Goal: Task Accomplishment & Management: Complete application form

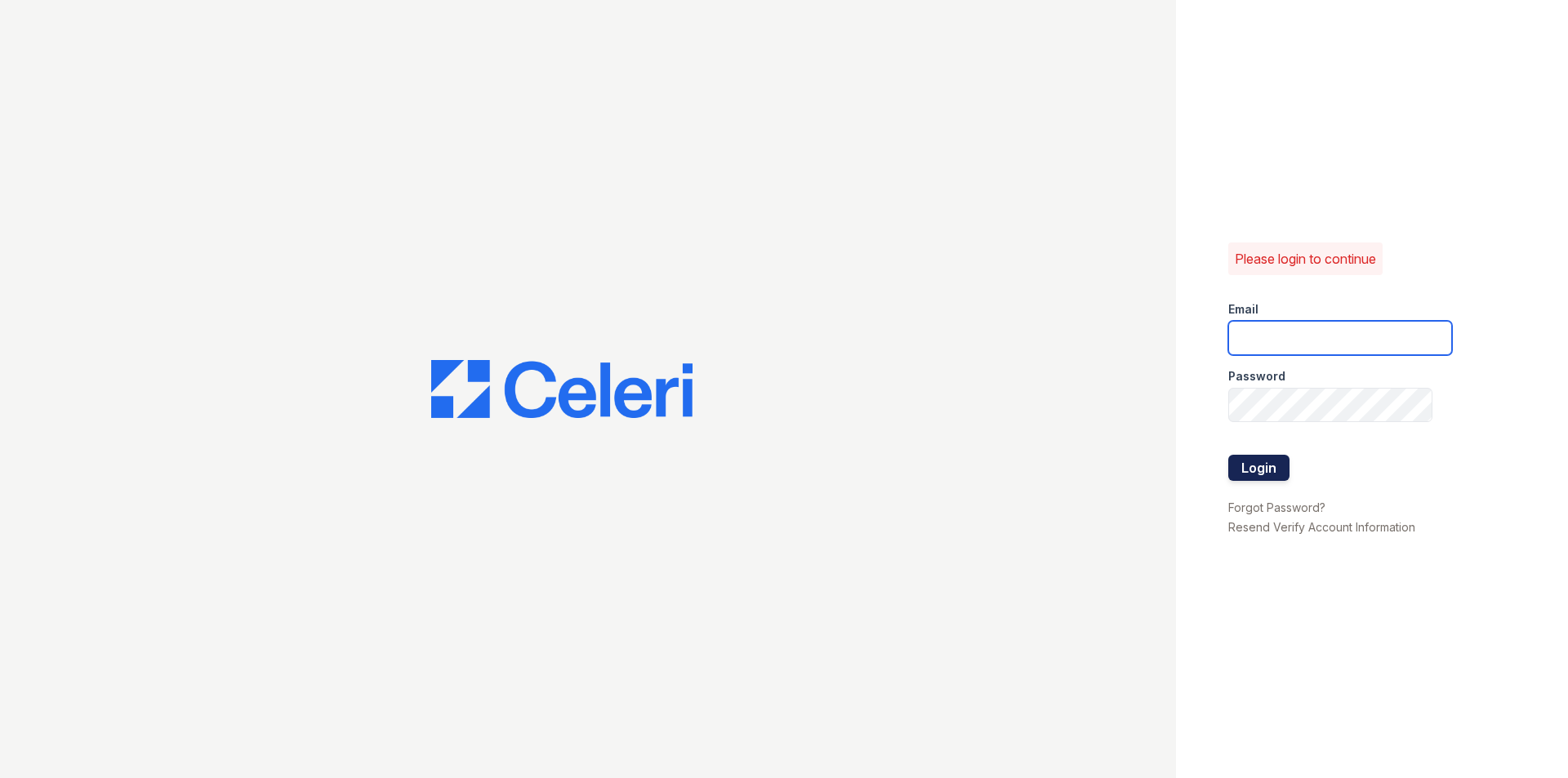
type input "[EMAIL_ADDRESS][DOMAIN_NAME]"
click at [1242, 473] on button "Login" at bounding box center [1258, 468] width 61 height 26
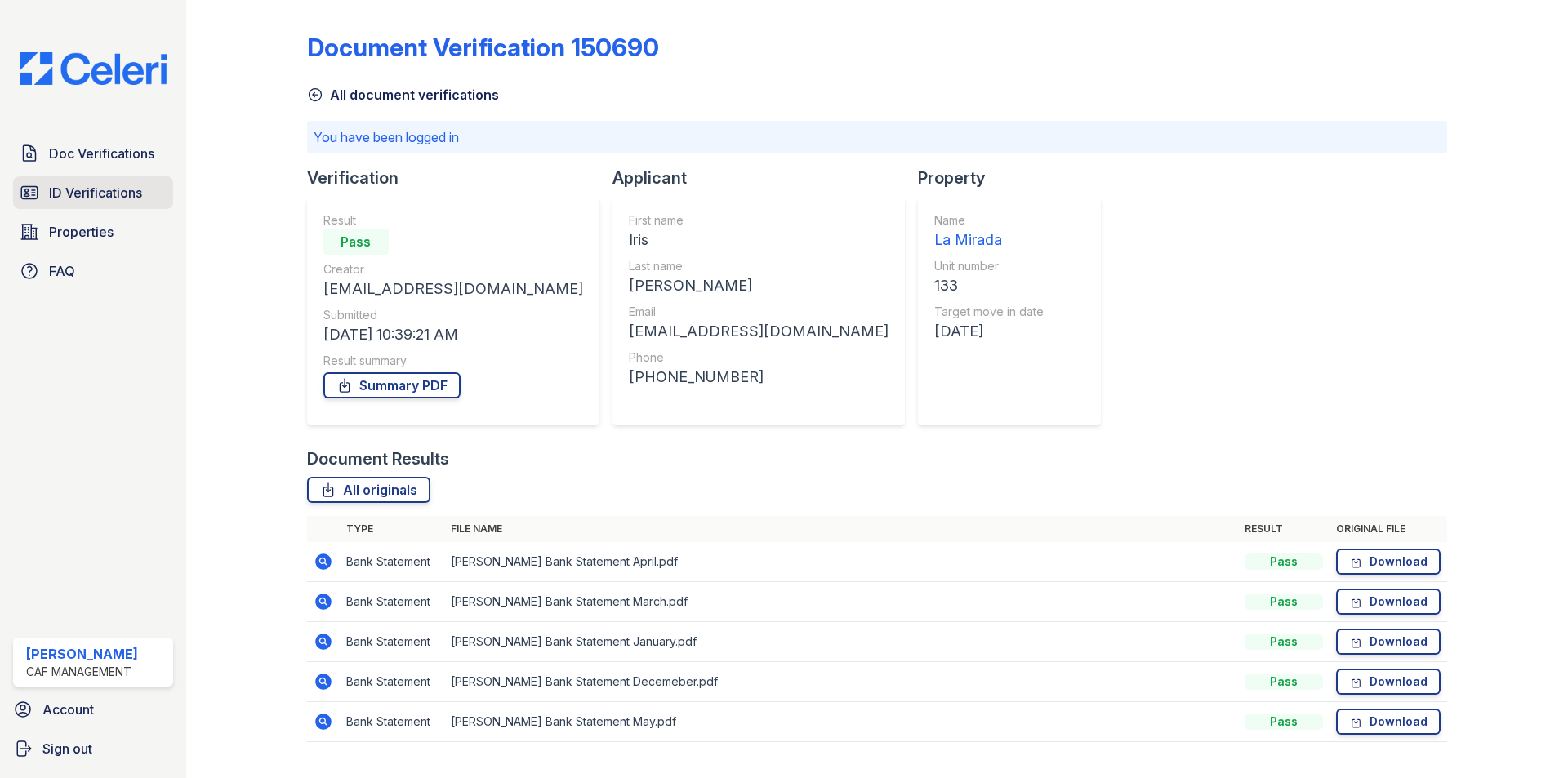
click at [112, 199] on span "ID Verifications" at bounding box center [96, 192] width 93 height 19
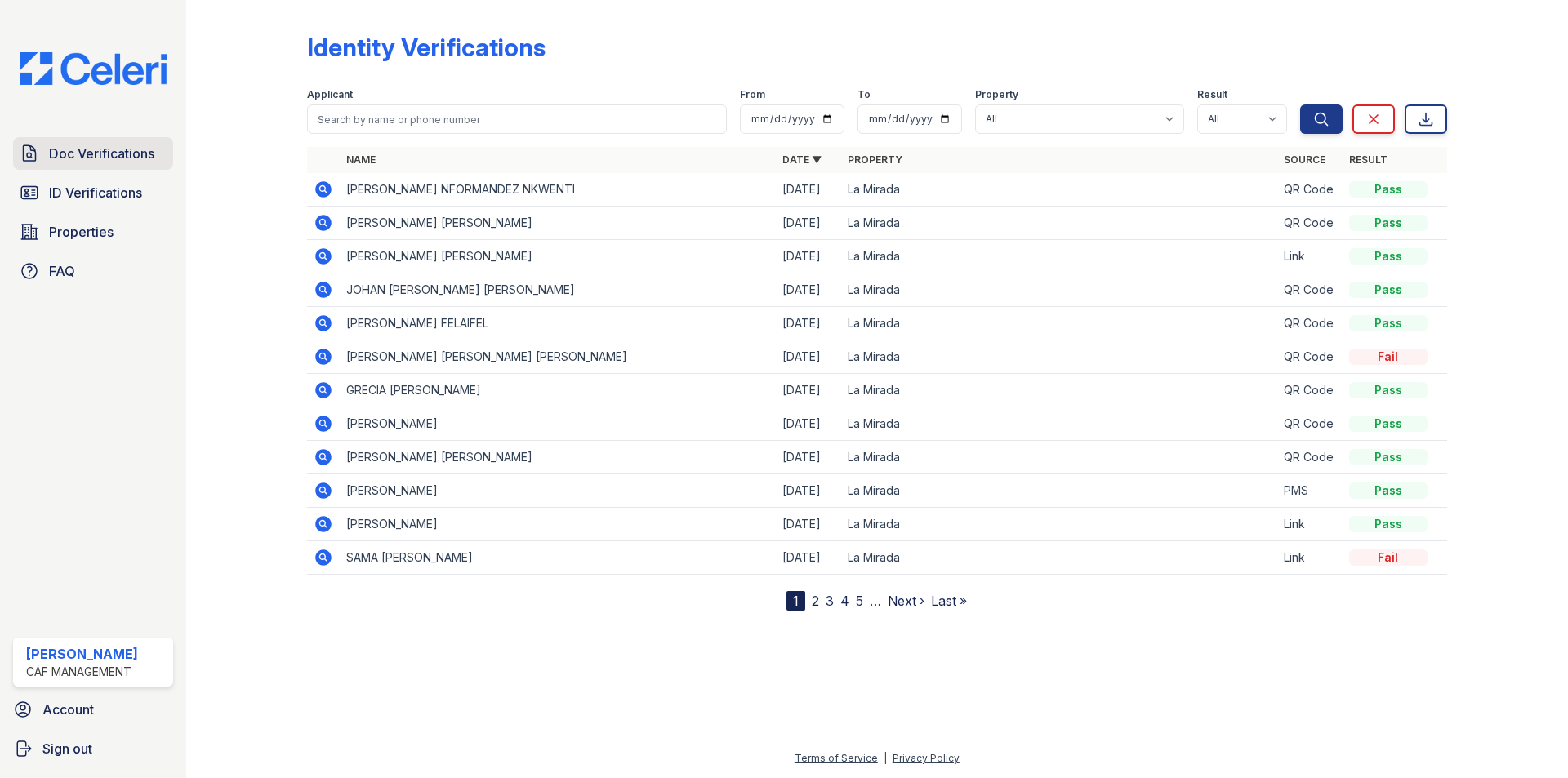
click at [38, 167] on link "Doc Verifications" at bounding box center [92, 153] width 160 height 33
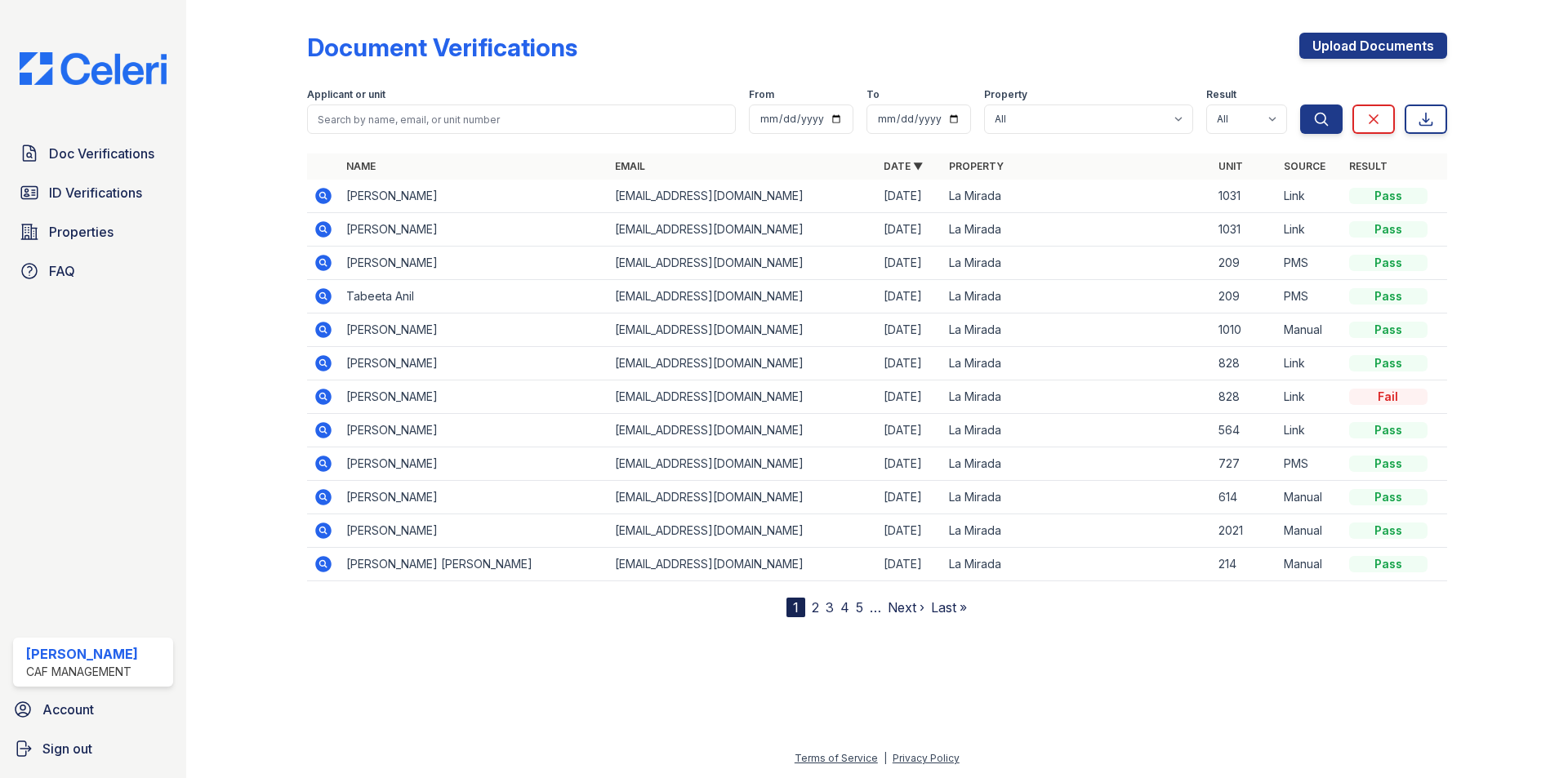
click at [1346, 21] on div "Document Verifications Upload Documents Filter Applicant or unit From To Proper…" at bounding box center [877, 312] width 1140 height 611
click at [1344, 28] on div "Document Verifications Upload Documents Filter Applicant or unit From To Proper…" at bounding box center [877, 312] width 1140 height 611
click at [1343, 39] on link "Upload Documents" at bounding box center [1373, 46] width 148 height 26
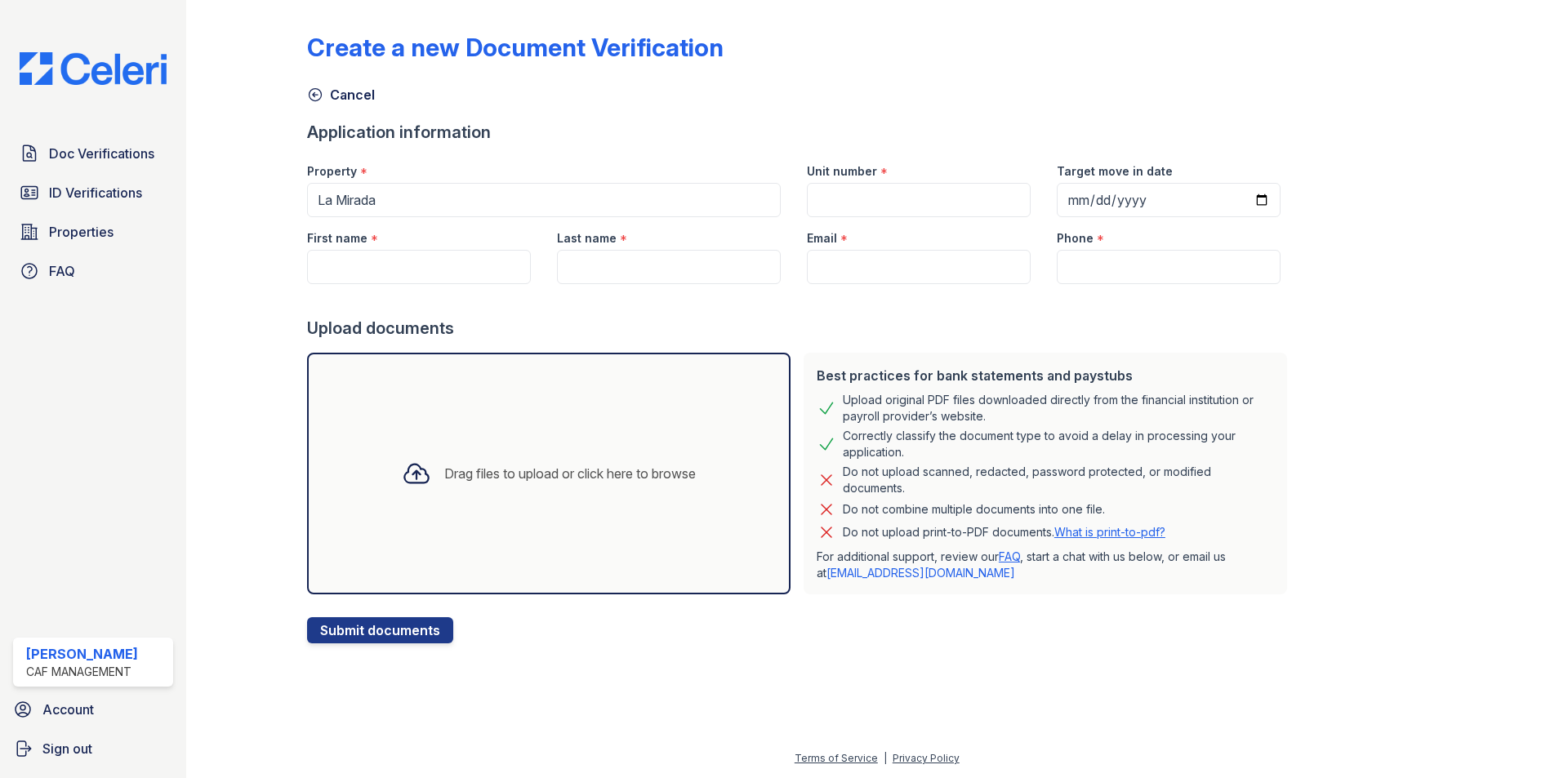
click at [472, 437] on div "Drag files to upload or click here to browse" at bounding box center [549, 474] width 484 height 242
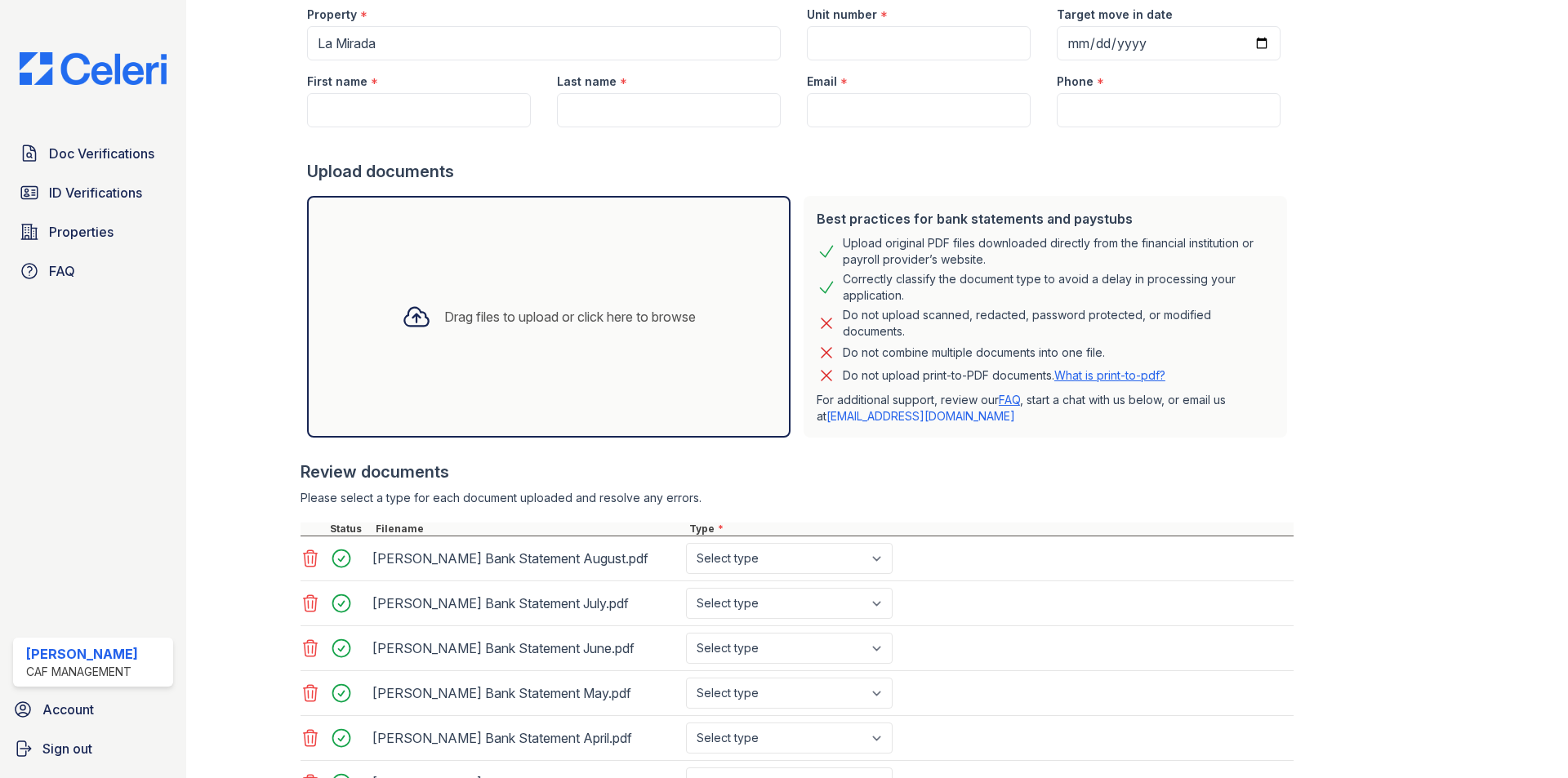
scroll to position [245, 0]
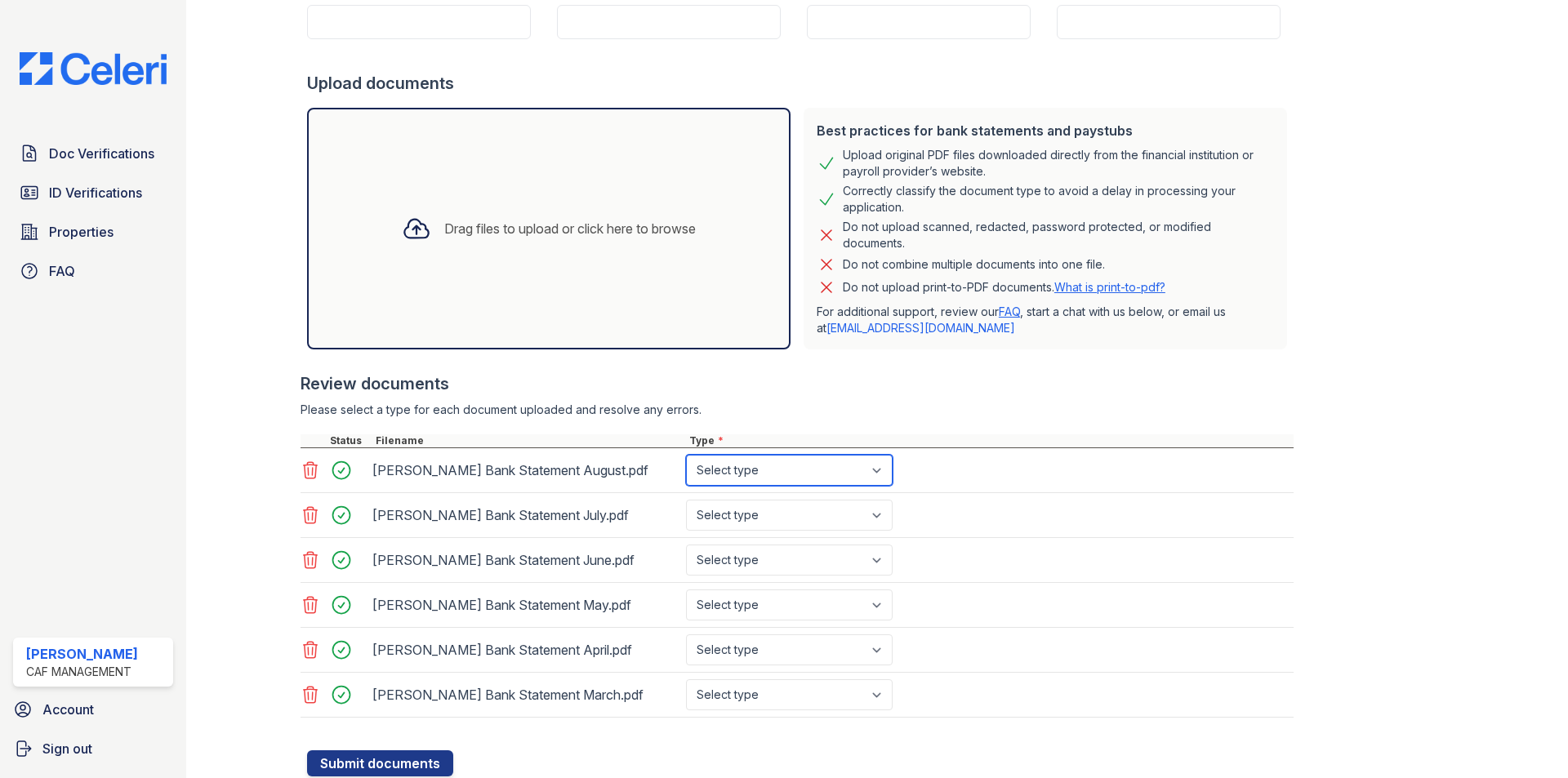
click at [750, 474] on select "Select type Paystub Bank Statement Offer Letter Tax Documents Benefit Award Let…" at bounding box center [789, 470] width 206 height 31
select select "paystub"
click at [686, 455] on select "Select type Paystub Bank Statement Offer Letter Tax Documents Benefit Award Let…" at bounding box center [789, 470] width 206 height 31
click at [741, 520] on select "Select type Paystub Bank Statement Offer Letter Tax Documents Benefit Award Let…" at bounding box center [789, 515] width 206 height 31
select select "paystub"
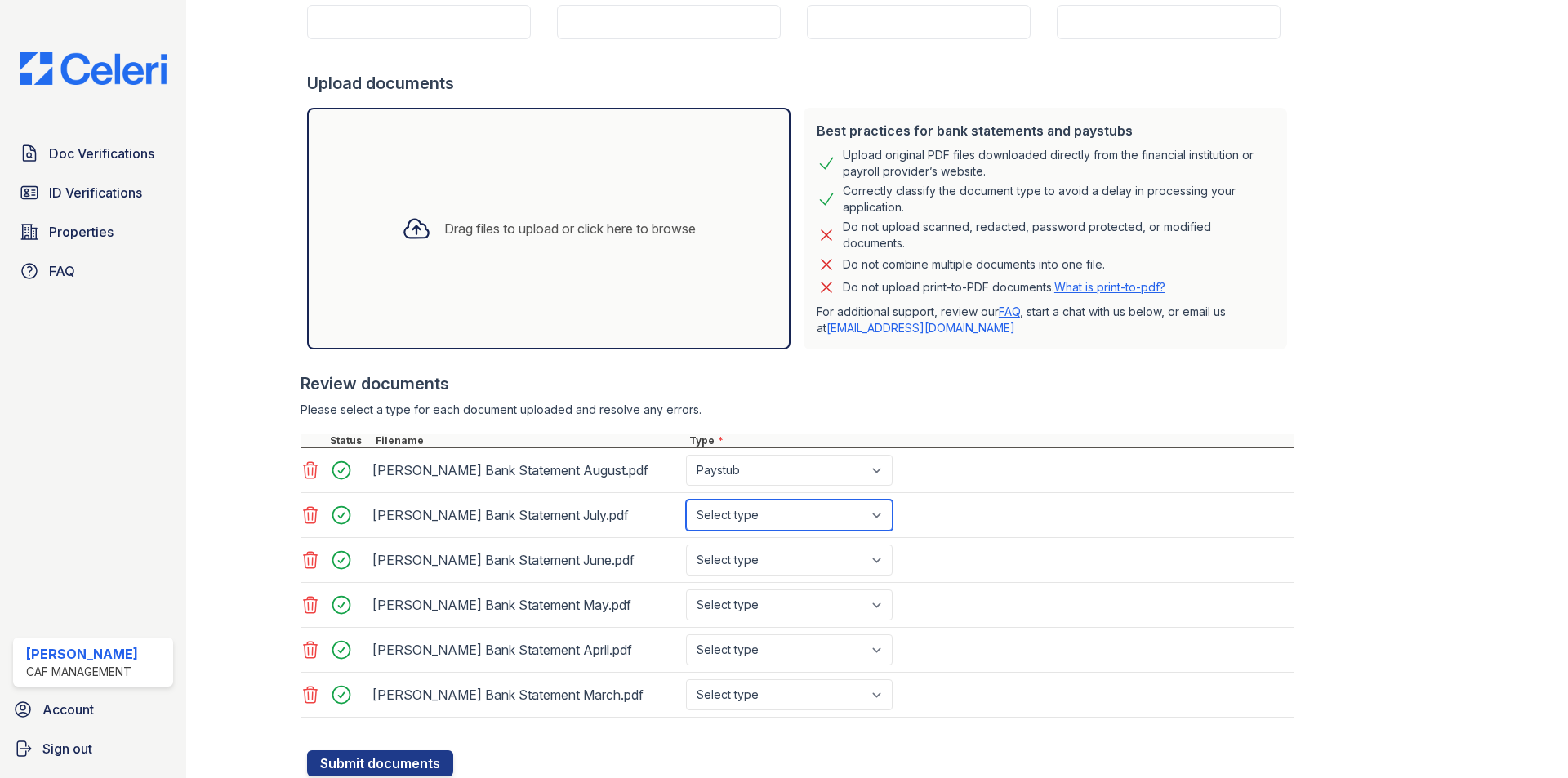
click at [686, 500] on select "Select type Paystub Bank Statement Offer Letter Tax Documents Benefit Award Let…" at bounding box center [789, 515] width 206 height 31
click at [738, 560] on select "Select type Paystub Bank Statement Offer Letter Tax Documents Benefit Award Let…" at bounding box center [789, 560] width 206 height 31
select select "paystub"
click at [686, 545] on select "Select type Paystub Bank Statement Offer Letter Tax Documents Benefit Award Let…" at bounding box center [789, 560] width 206 height 31
click at [743, 615] on select "Select type Paystub Bank Statement Offer Letter Tax Documents Benefit Award Let…" at bounding box center [789, 605] width 206 height 31
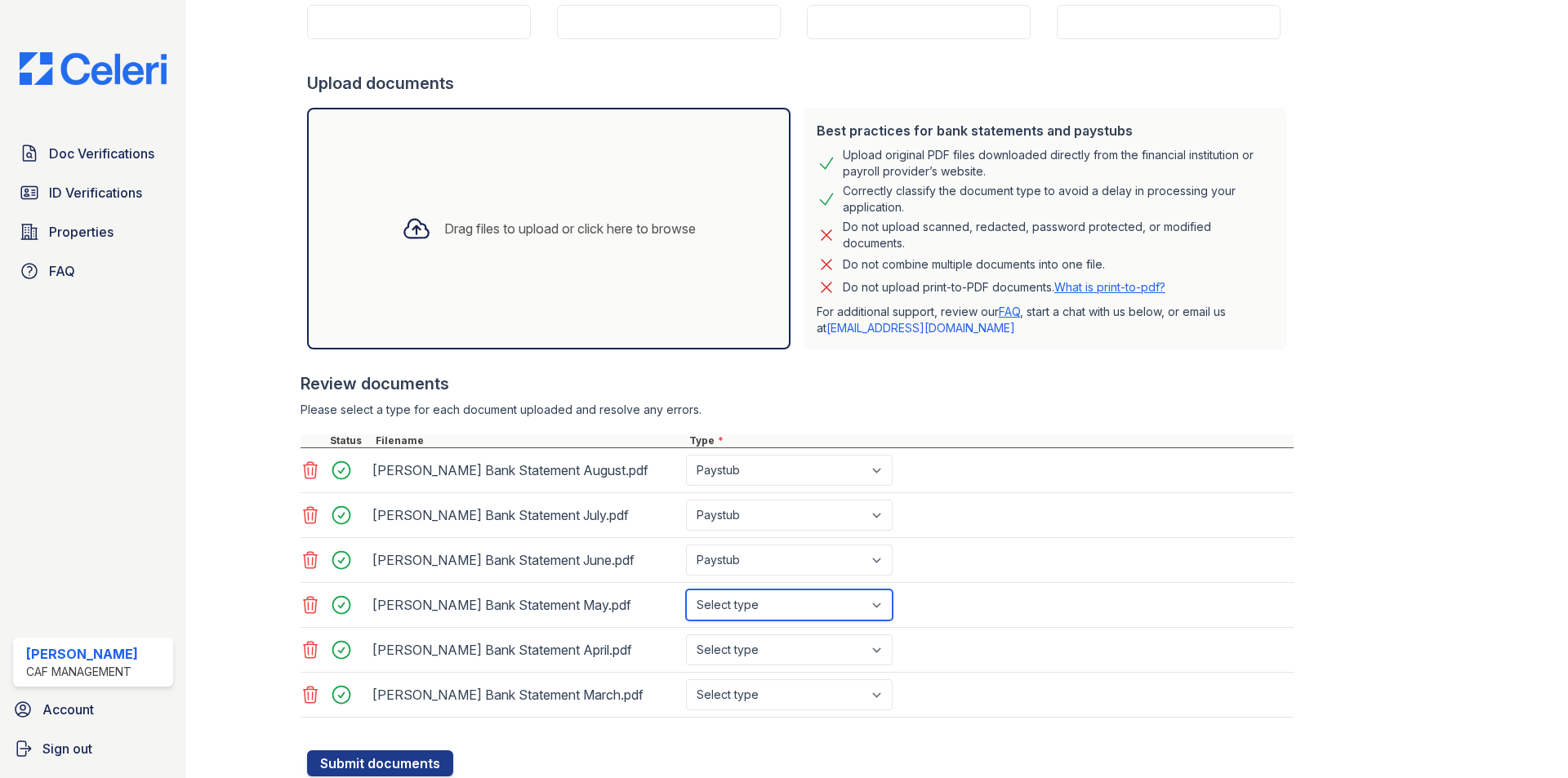
select select "paystub"
click at [686, 589] on select "Select type Paystub Bank Statement Offer Letter Tax Documents Benefit Award Let…" at bounding box center [789, 605] width 206 height 31
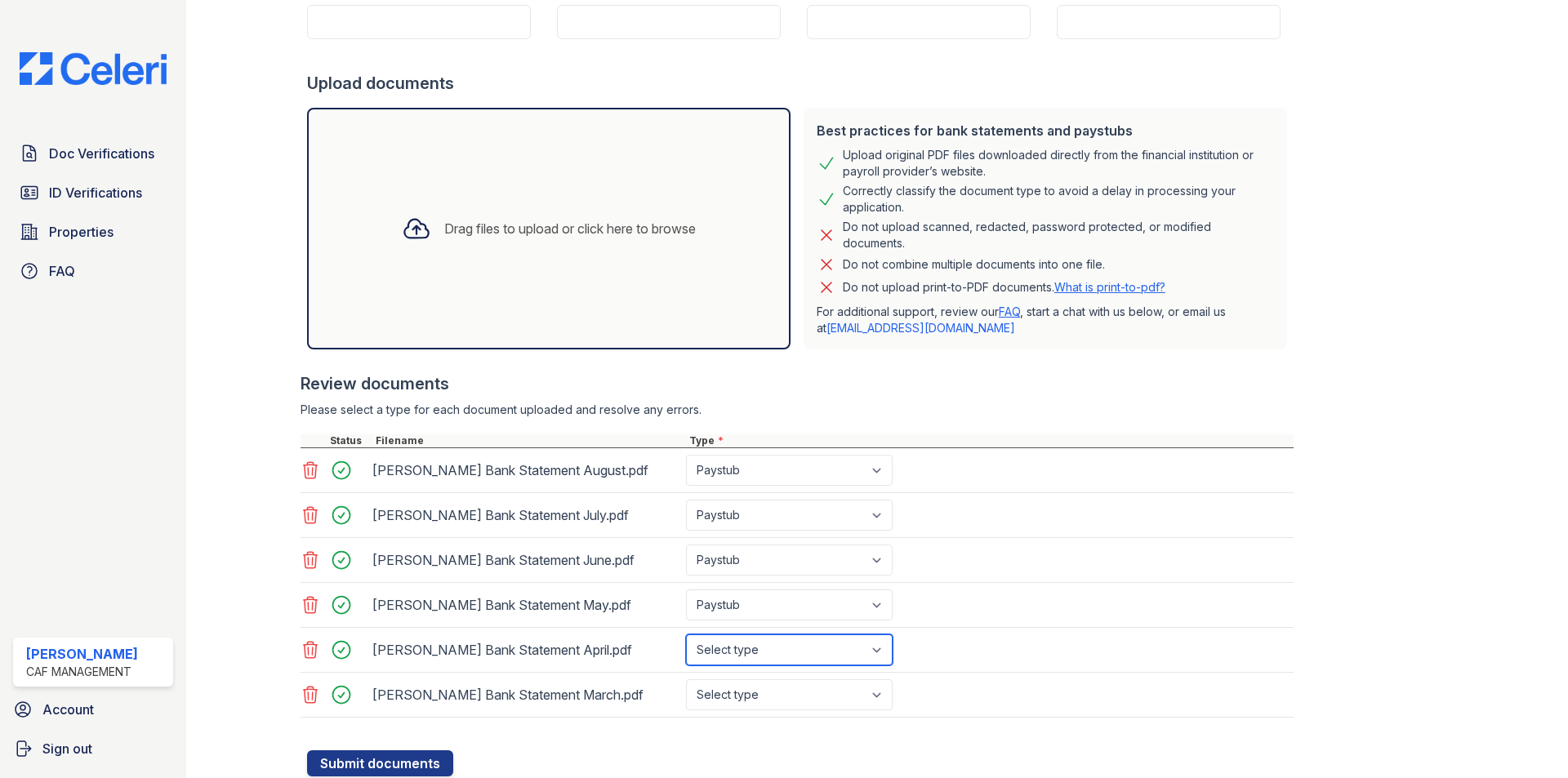
click at [757, 645] on select "Select type Paystub Bank Statement Offer Letter Tax Documents Benefit Award Let…" at bounding box center [789, 649] width 206 height 31
select select "paystub"
click at [686, 634] on select "Select type Paystub Bank Statement Offer Letter Tax Documents Benefit Award Let…" at bounding box center [789, 649] width 206 height 31
click at [757, 705] on select "Select type Paystub Bank Statement Offer Letter Tax Documents Benefit Award Let…" at bounding box center [789, 694] width 206 height 31
select select "paystub"
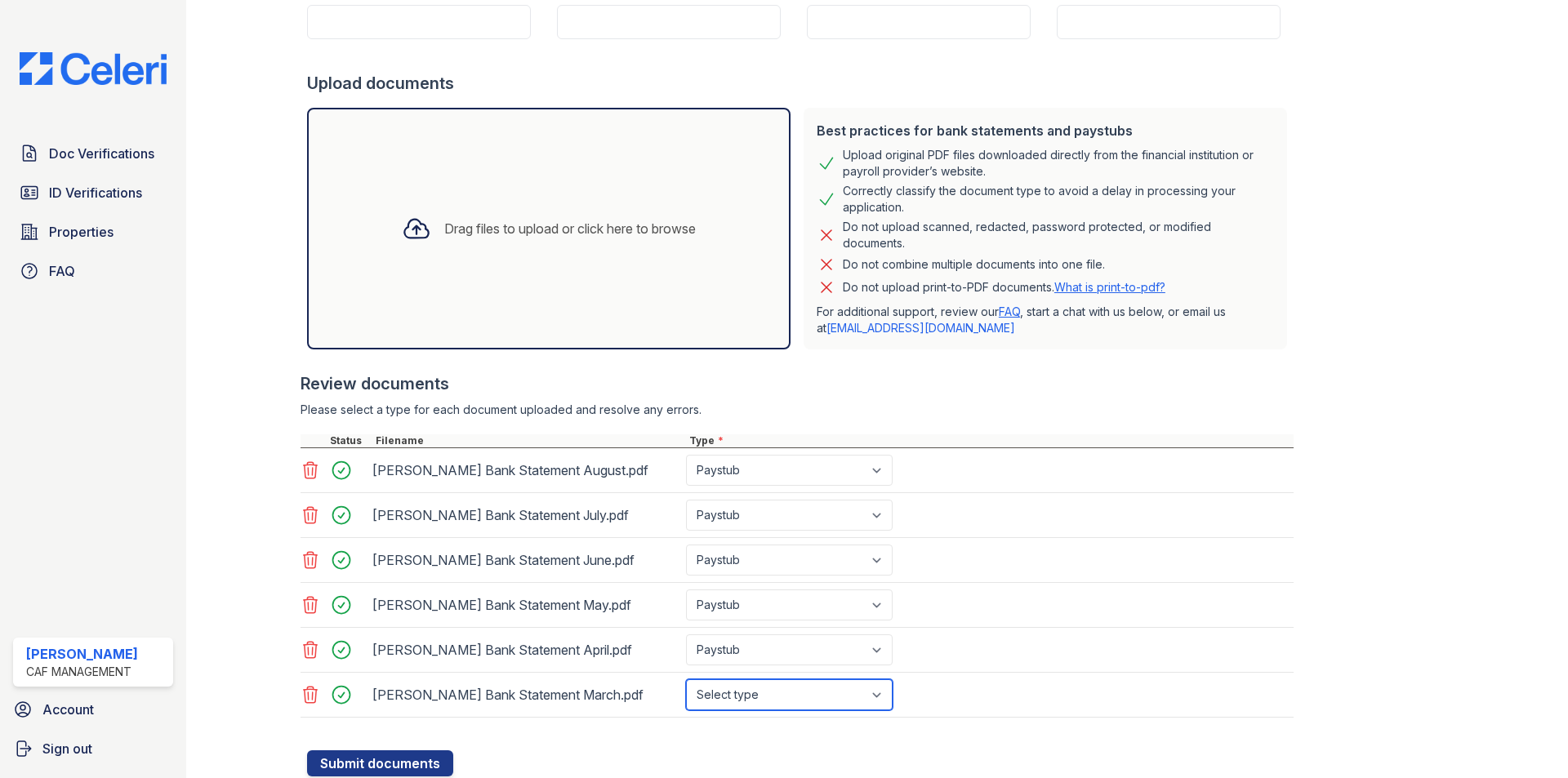
click at [686, 679] on select "Select type Paystub Bank Statement Offer Letter Tax Documents Benefit Award Let…" at bounding box center [789, 694] width 206 height 31
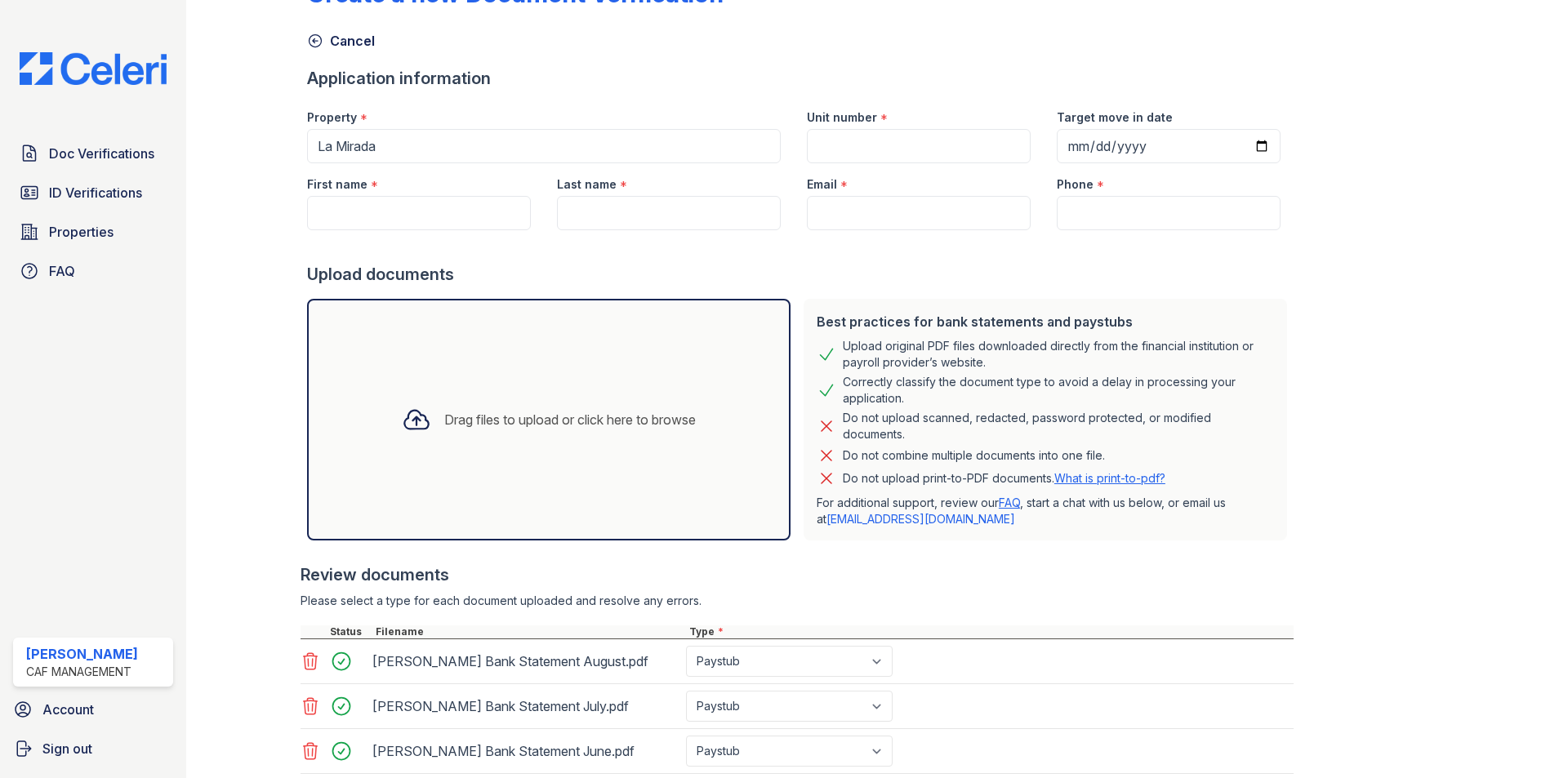
scroll to position [0, 0]
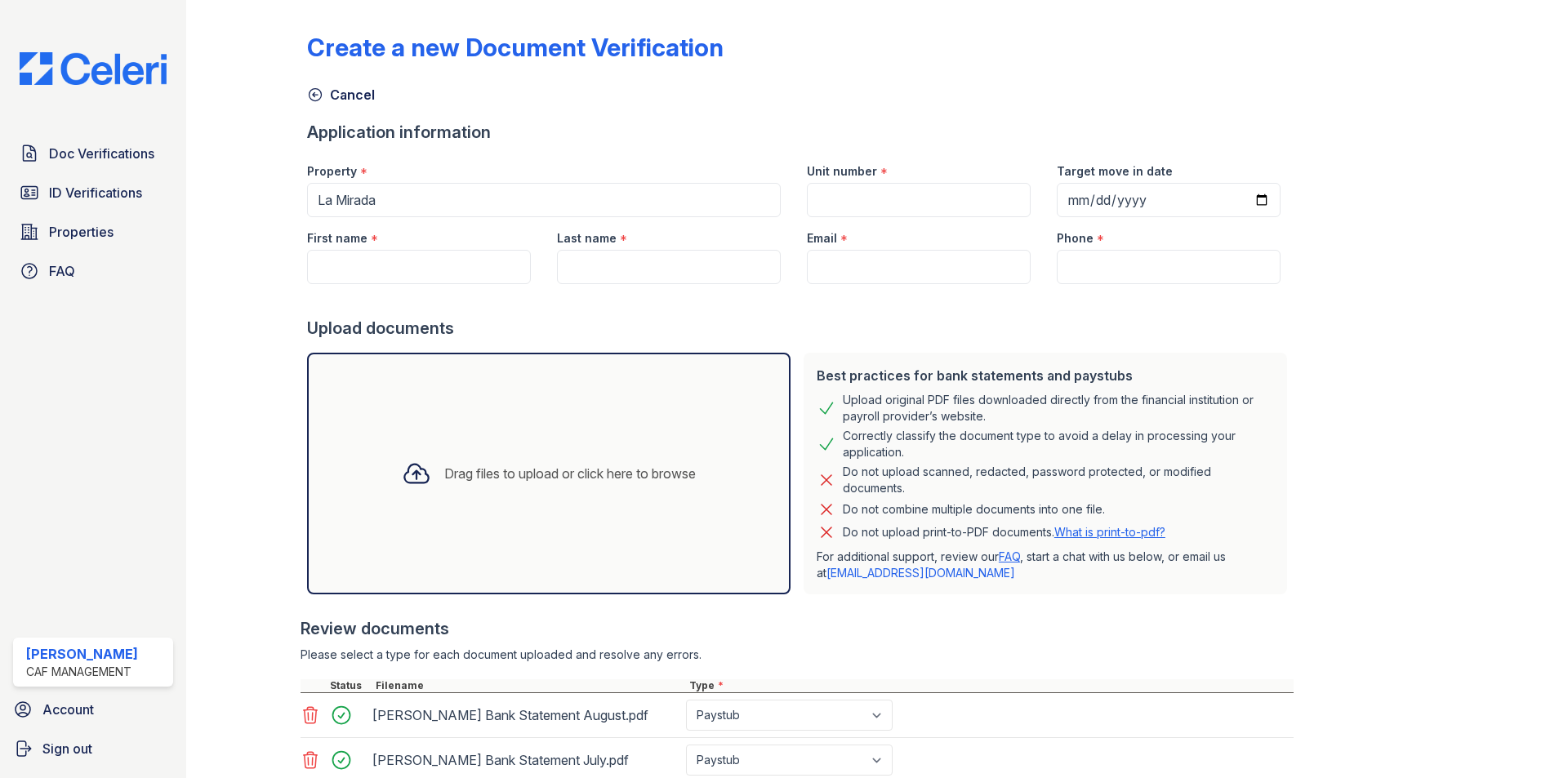
click at [963, 179] on div "Unit number *" at bounding box center [918, 167] width 224 height 33
click at [957, 180] on div "Unit number *" at bounding box center [918, 167] width 224 height 33
click at [952, 205] on input "Unit number" at bounding box center [918, 200] width 224 height 35
type input "1010"
click at [1067, 196] on input "Target move in date" at bounding box center [1168, 200] width 224 height 35
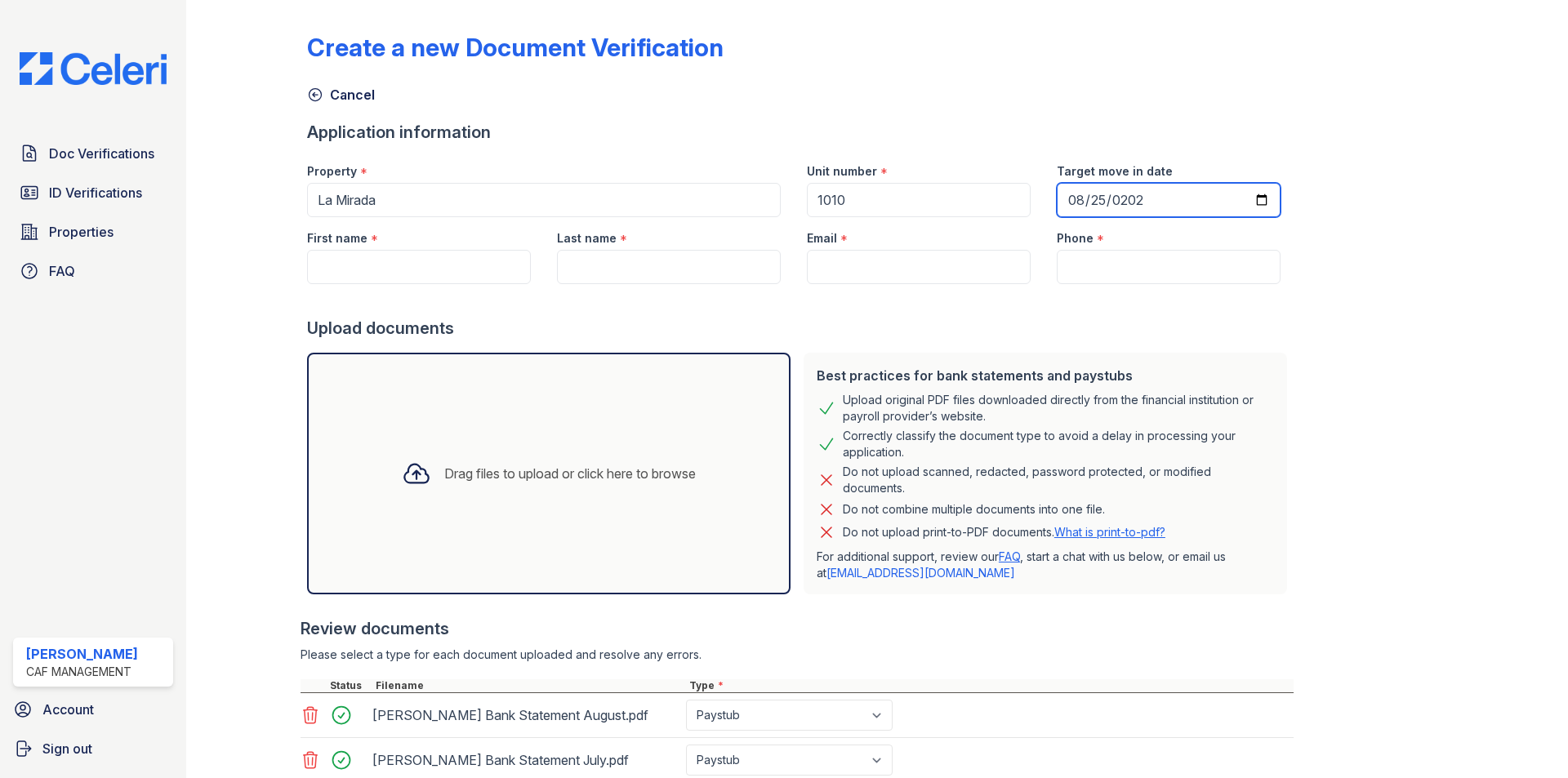
type input "2020-08-25"
type input "0005-08-25"
type input "2025-08-25"
click at [356, 268] on input "First name" at bounding box center [419, 266] width 224 height 35
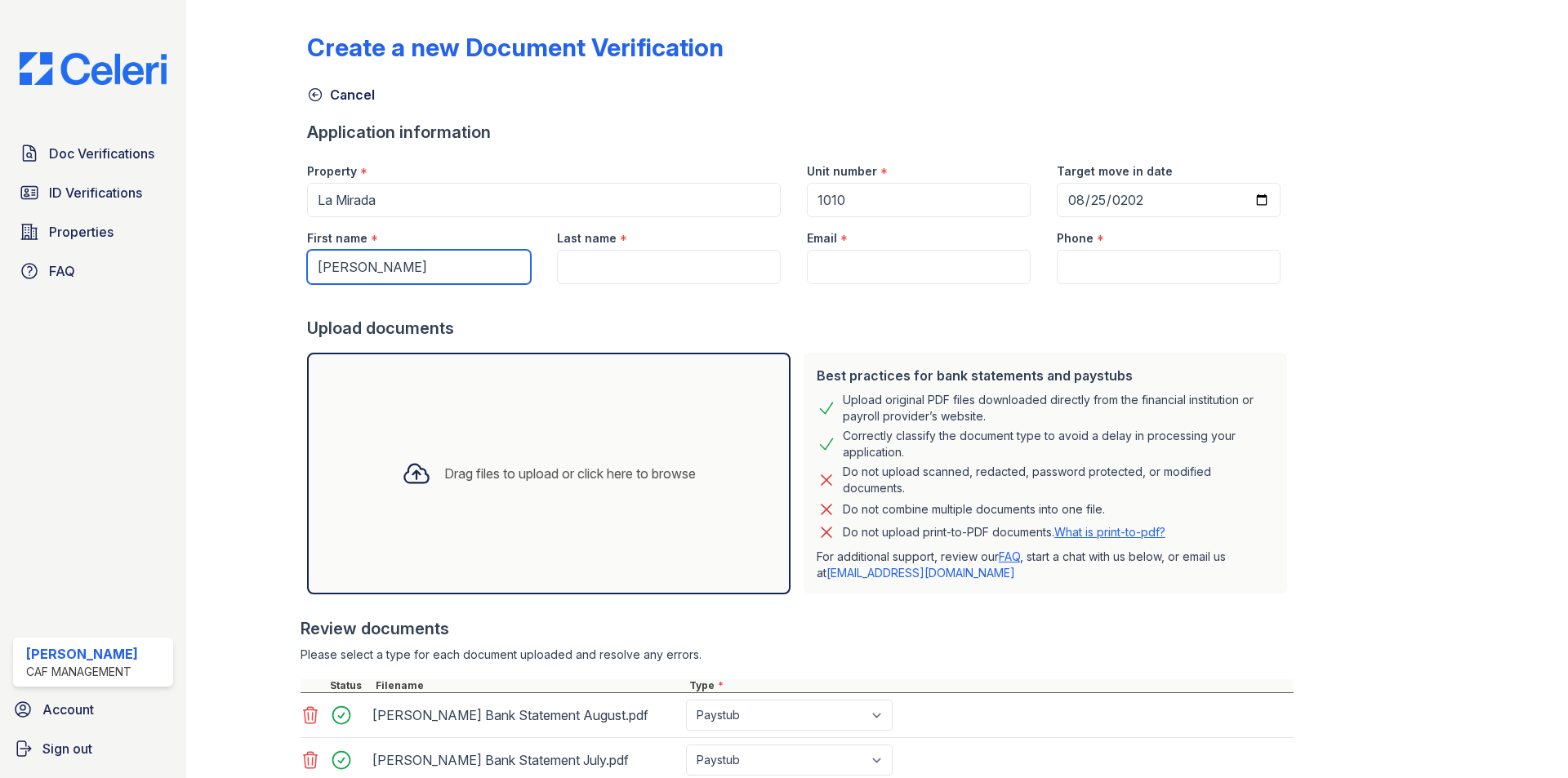
type input "Mariluz"
click at [617, 274] on input "Last name" at bounding box center [668, 266] width 224 height 35
type input "Diaz"
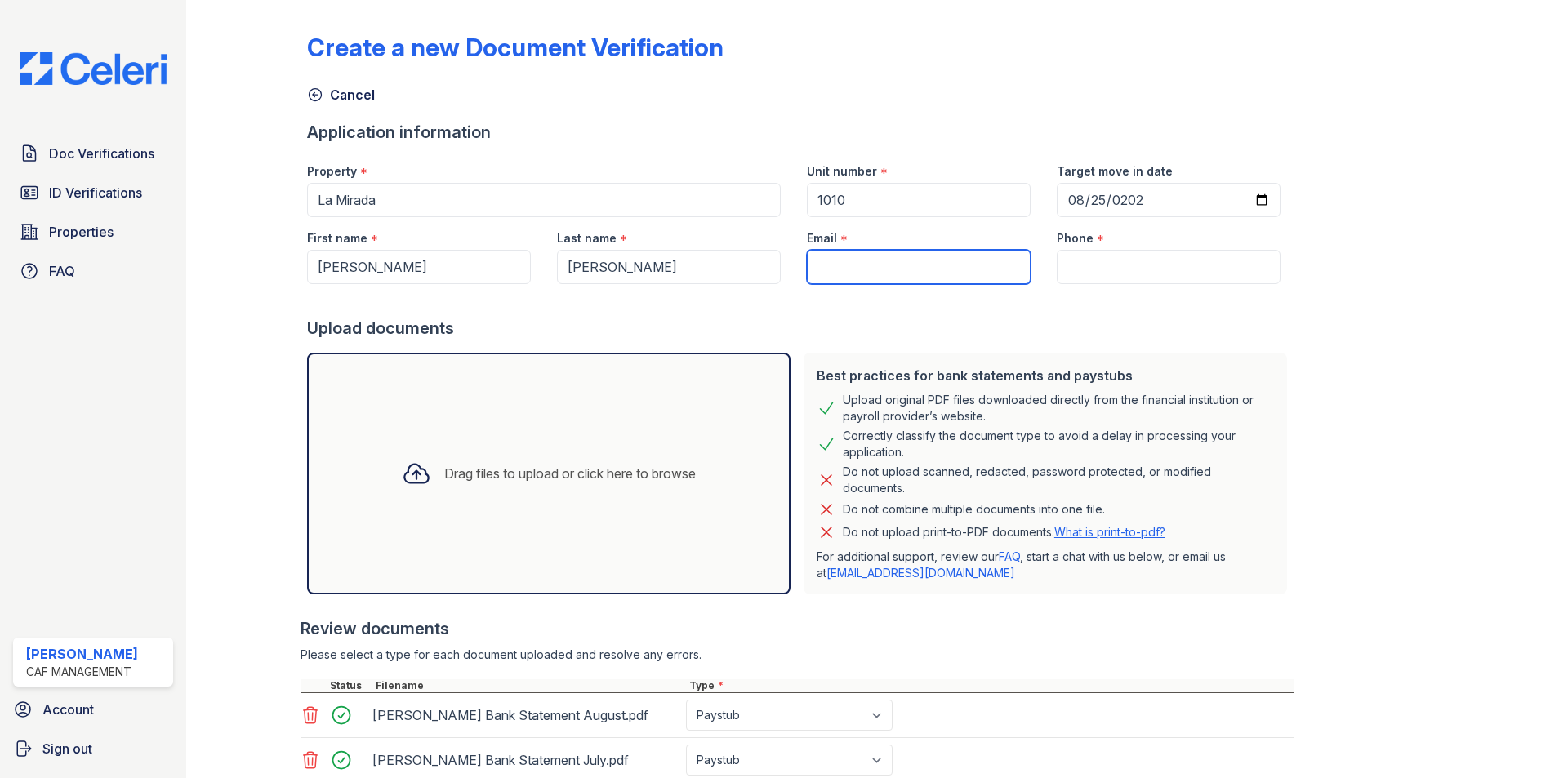
click at [896, 277] on input "Email" at bounding box center [918, 266] width 224 height 35
paste input "marylinda0225@gmail.com"
type input "marylinda0225@gmail.com"
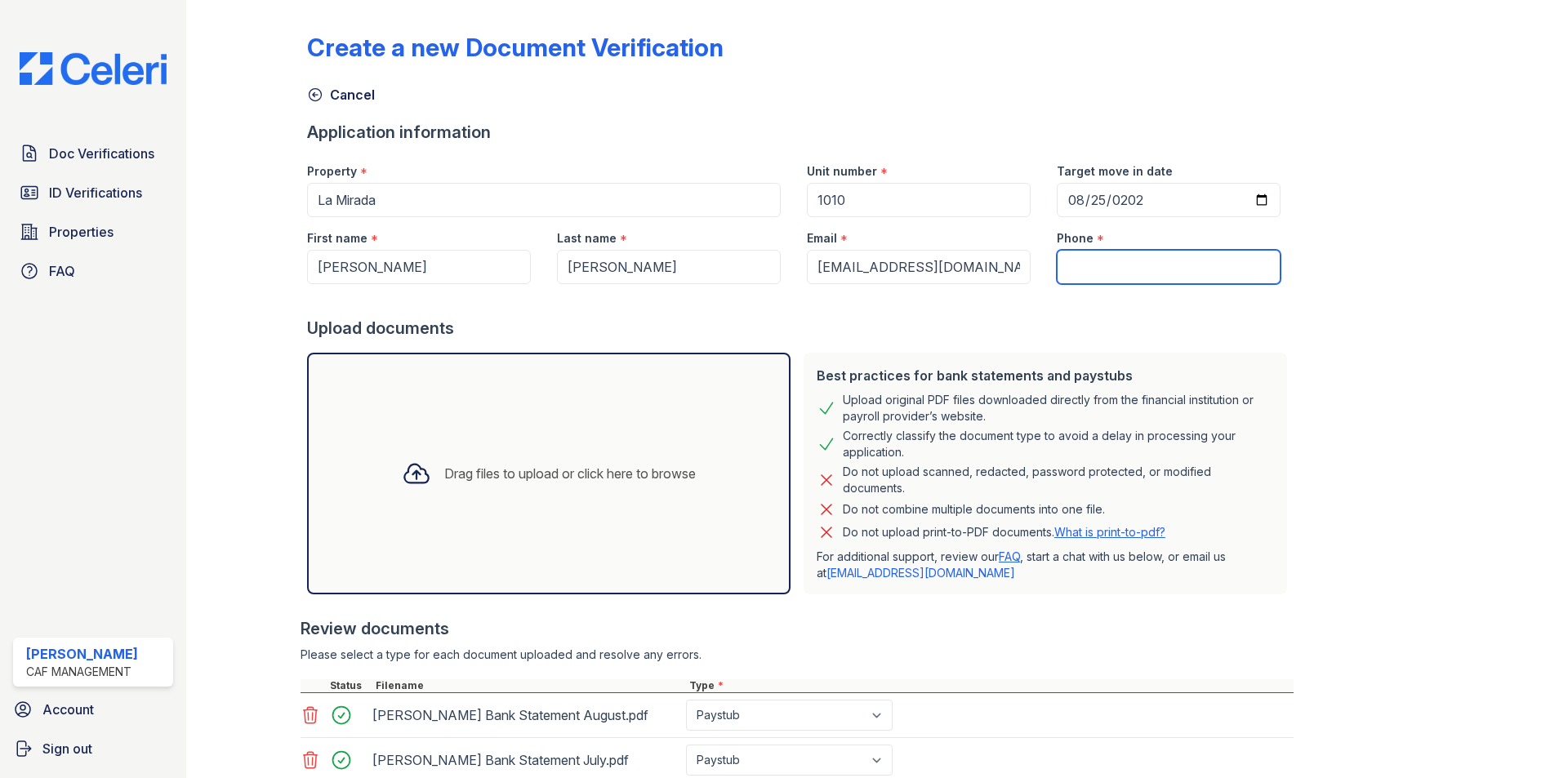
click at [1084, 259] on input "Phone" at bounding box center [1168, 266] width 224 height 35
paste input "(469) 569-1656"
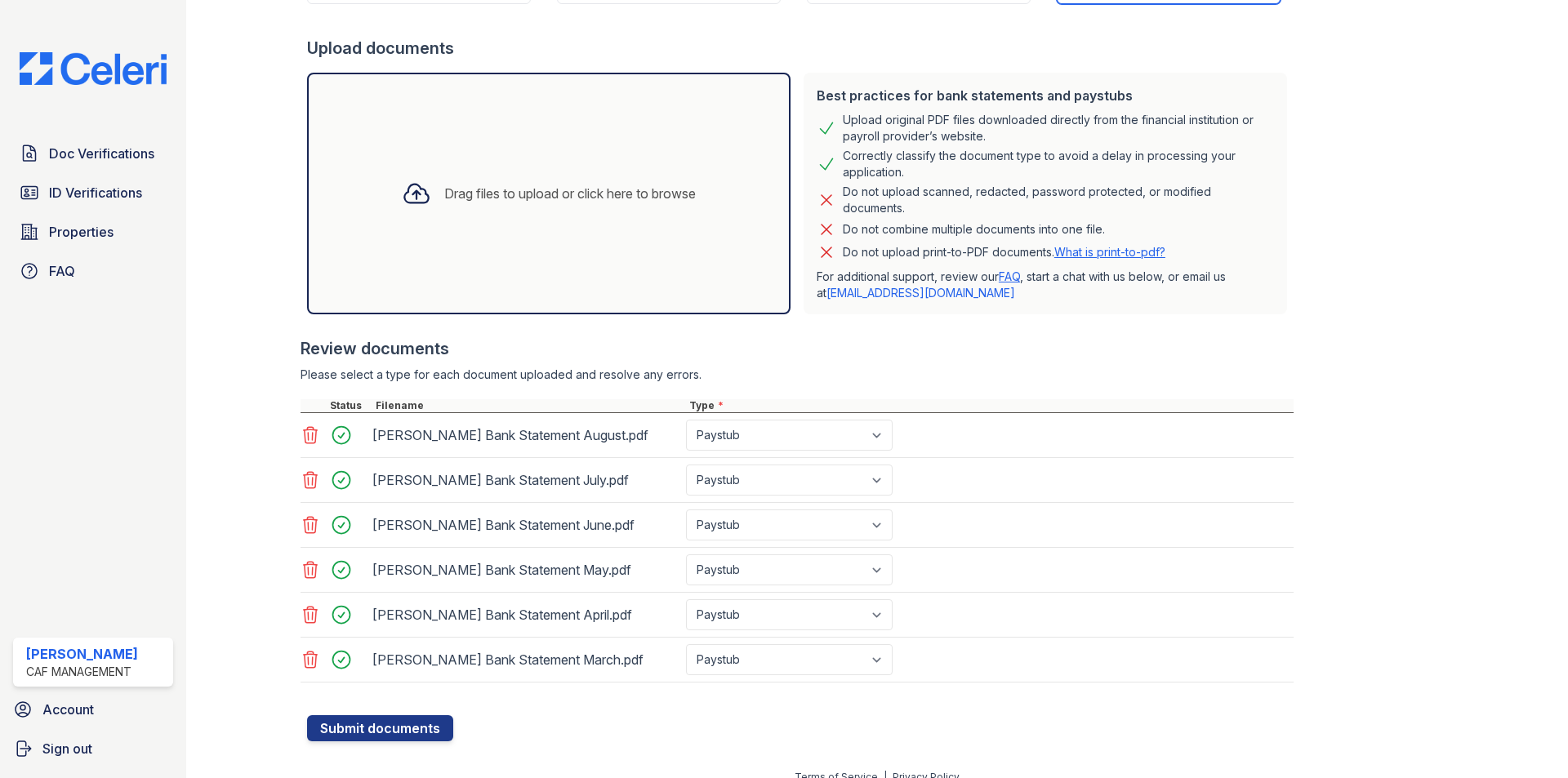
scroll to position [299, 0]
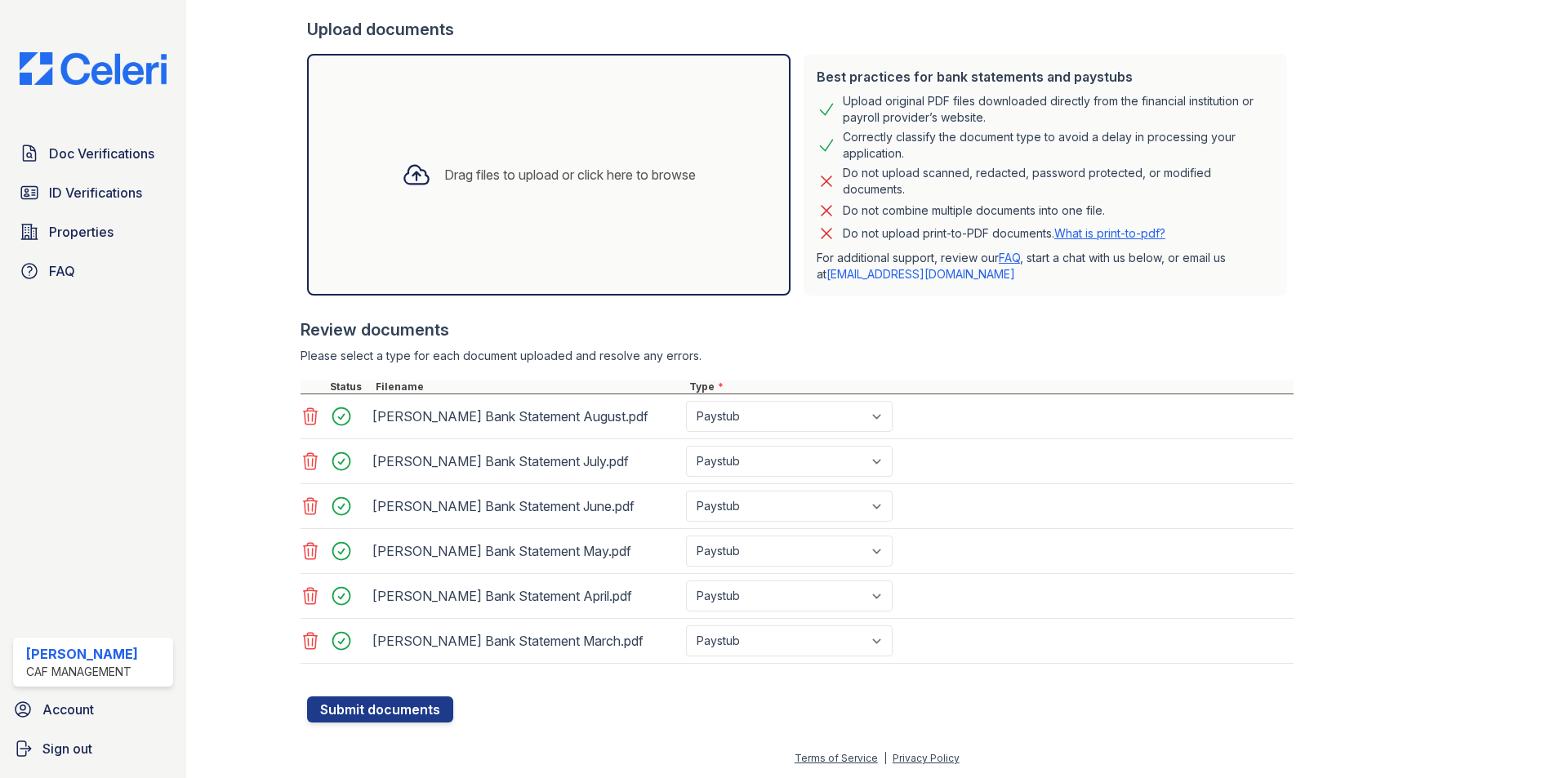
type input "(469) 569-1656"
click at [733, 421] on select "Select type Paystub Bank Statement Offer Letter Tax Documents Benefit Award Let…" at bounding box center [789, 416] width 206 height 31
select select "bank_statement"
click at [686, 401] on select "Select type Paystub Bank Statement Offer Letter Tax Documents Benefit Award Let…" at bounding box center [789, 416] width 206 height 31
click at [732, 450] on select "Select type Paystub Bank Statement Offer Letter Tax Documents Benefit Award Let…" at bounding box center [789, 461] width 206 height 31
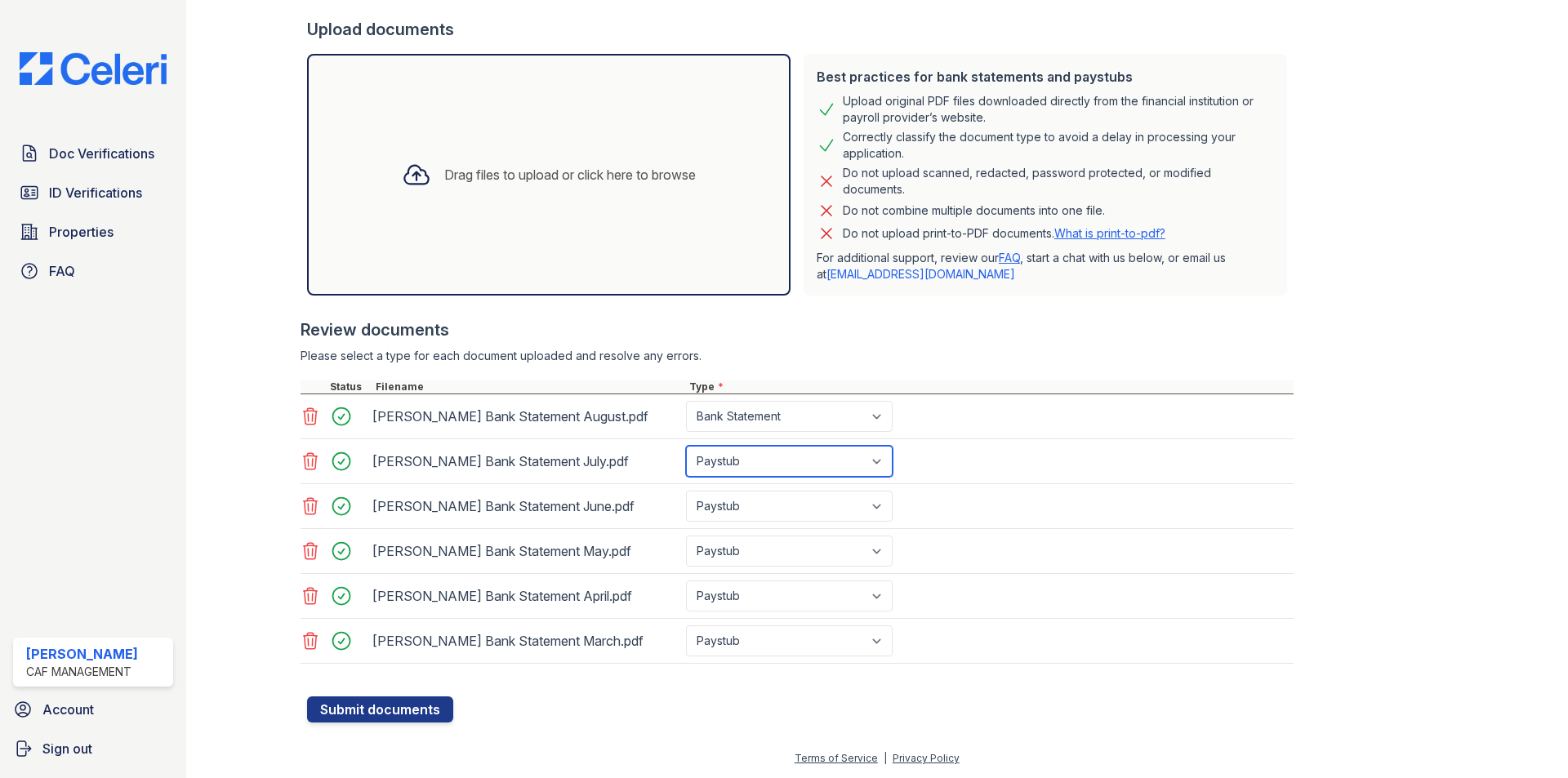
select select "bank_statement"
click at [686, 446] on select "Select type Paystub Bank Statement Offer Letter Tax Documents Benefit Award Let…" at bounding box center [789, 461] width 206 height 31
click at [738, 518] on select "Select type Paystub Bank Statement Offer Letter Tax Documents Benefit Award Let…" at bounding box center [789, 506] width 206 height 31
select select "bank_statement"
click at [686, 490] on select "Select type Paystub Bank Statement Offer Letter Tax Documents Benefit Award Let…" at bounding box center [789, 506] width 206 height 31
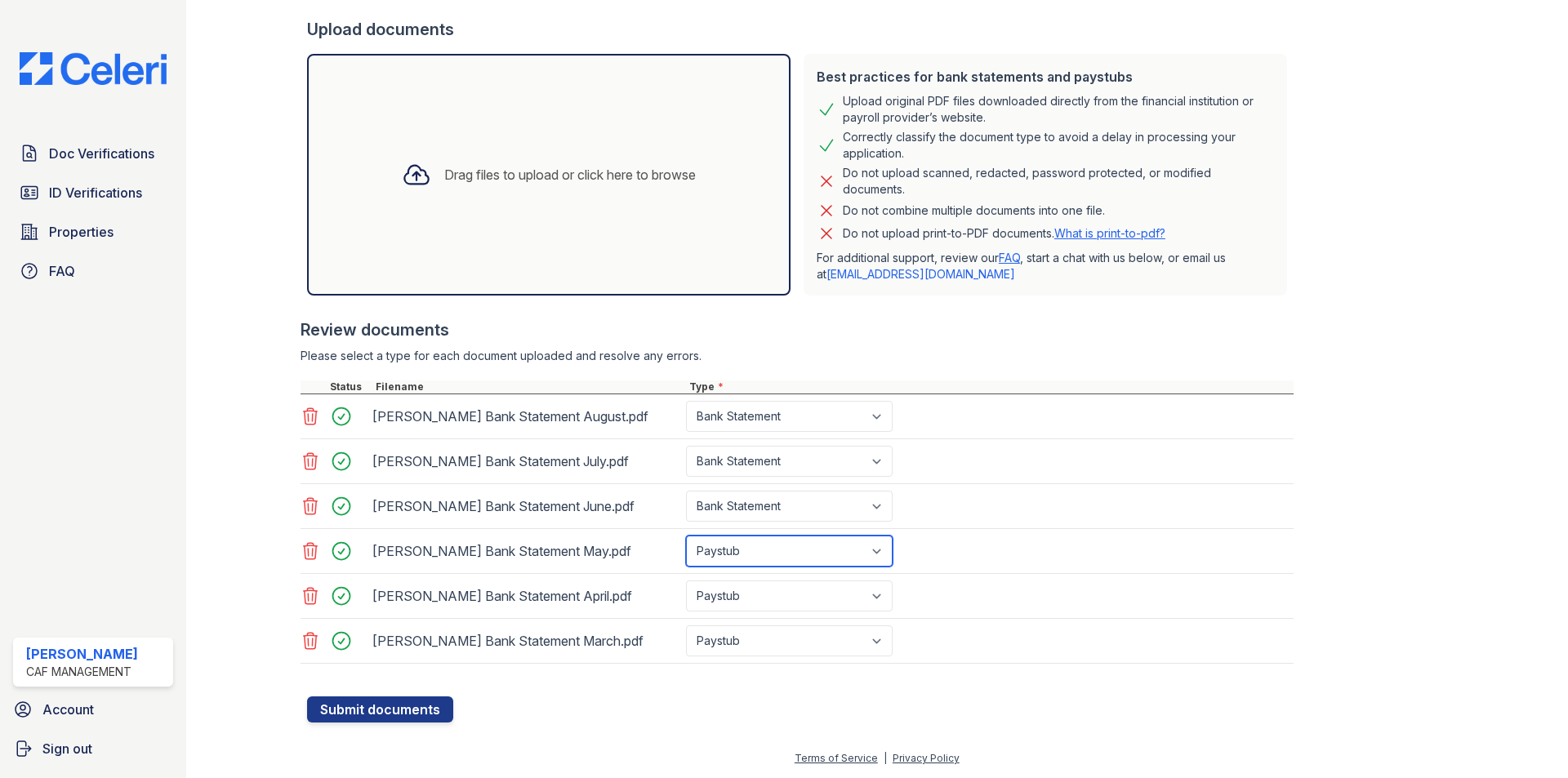
click at [741, 550] on select "Select type Paystub Bank Statement Offer Letter Tax Documents Benefit Award Let…" at bounding box center [789, 551] width 206 height 31
select select "bank_statement"
click at [686, 535] on select "Select type Paystub Bank Statement Offer Letter Tax Documents Benefit Award Let…" at bounding box center [789, 551] width 206 height 31
click at [736, 595] on select "Select type Paystub Bank Statement Offer Letter Tax Documents Benefit Award Let…" at bounding box center [789, 595] width 206 height 31
select select "bank_statement"
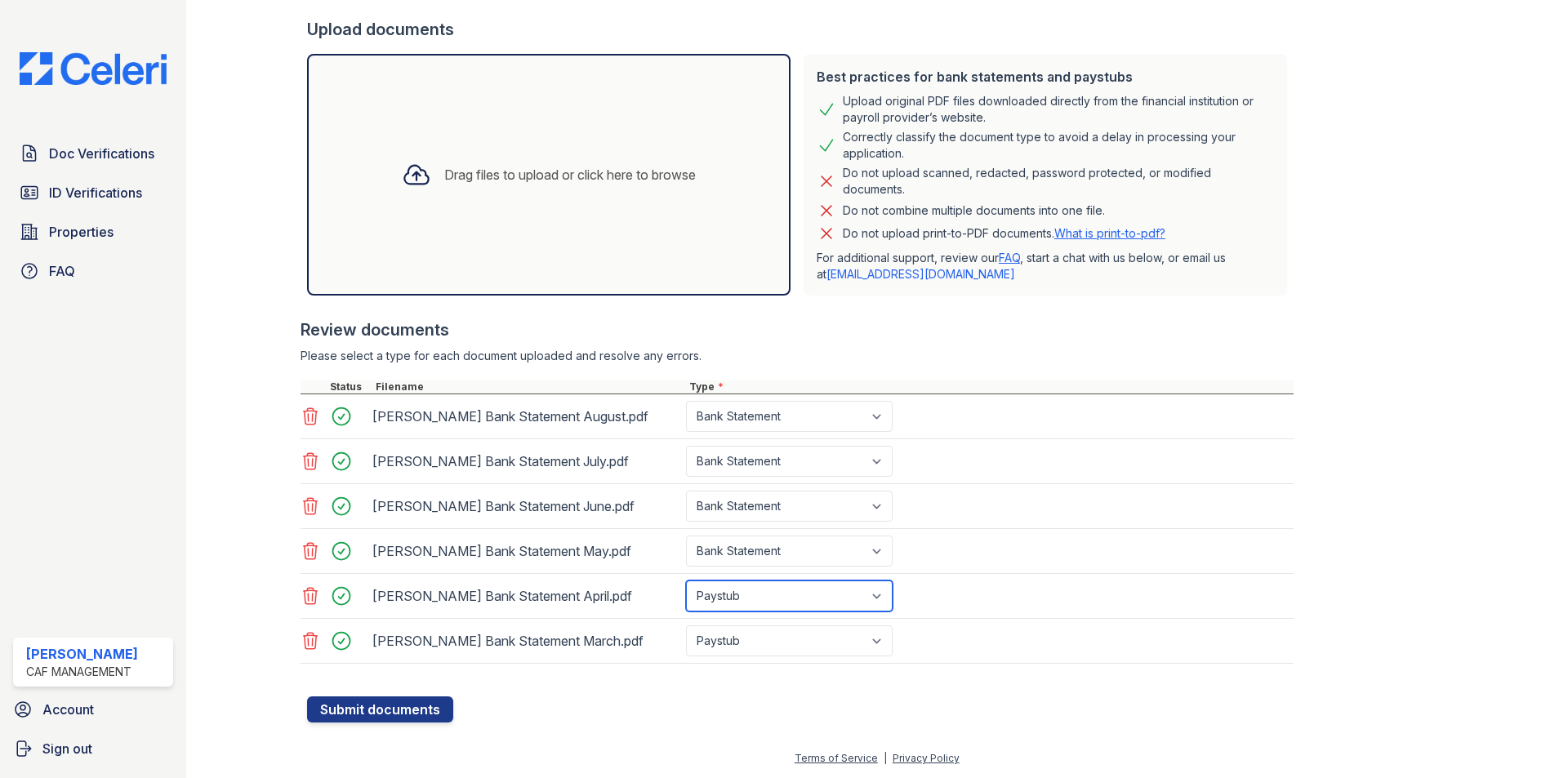
click at [686, 580] on select "Select type Paystub Bank Statement Offer Letter Tax Documents Benefit Award Let…" at bounding box center [789, 595] width 206 height 31
click at [750, 631] on select "Select type Paystub Bank Statement Offer Letter Tax Documents Benefit Award Let…" at bounding box center [789, 641] width 206 height 31
select select "bank_statement"
click at [686, 626] on select "Select type Paystub Bank Statement Offer Letter Tax Documents Benefit Award Let…" at bounding box center [789, 641] width 206 height 31
click at [419, 714] on button "Submit documents" at bounding box center [380, 710] width 146 height 26
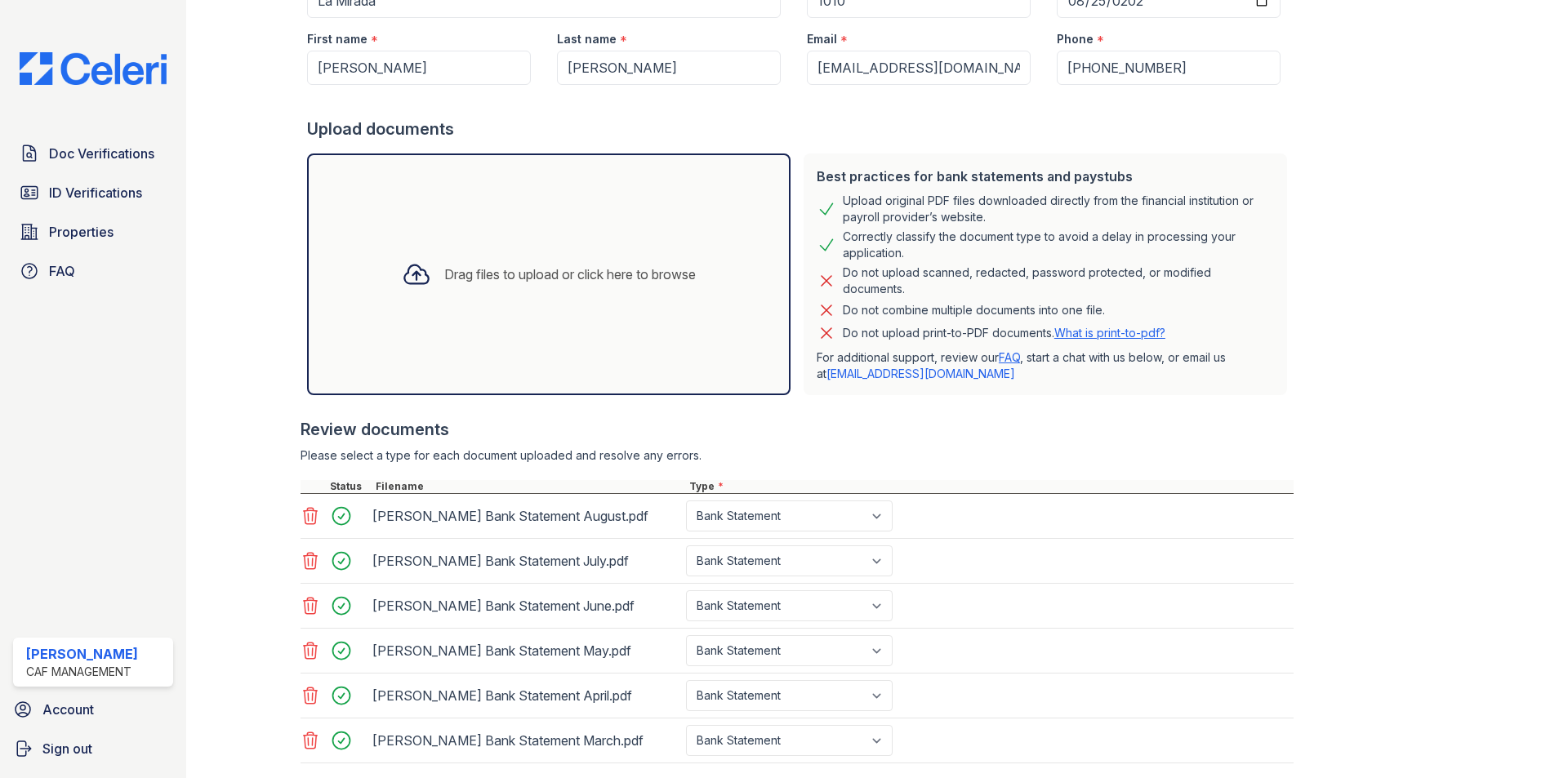
scroll to position [0, 0]
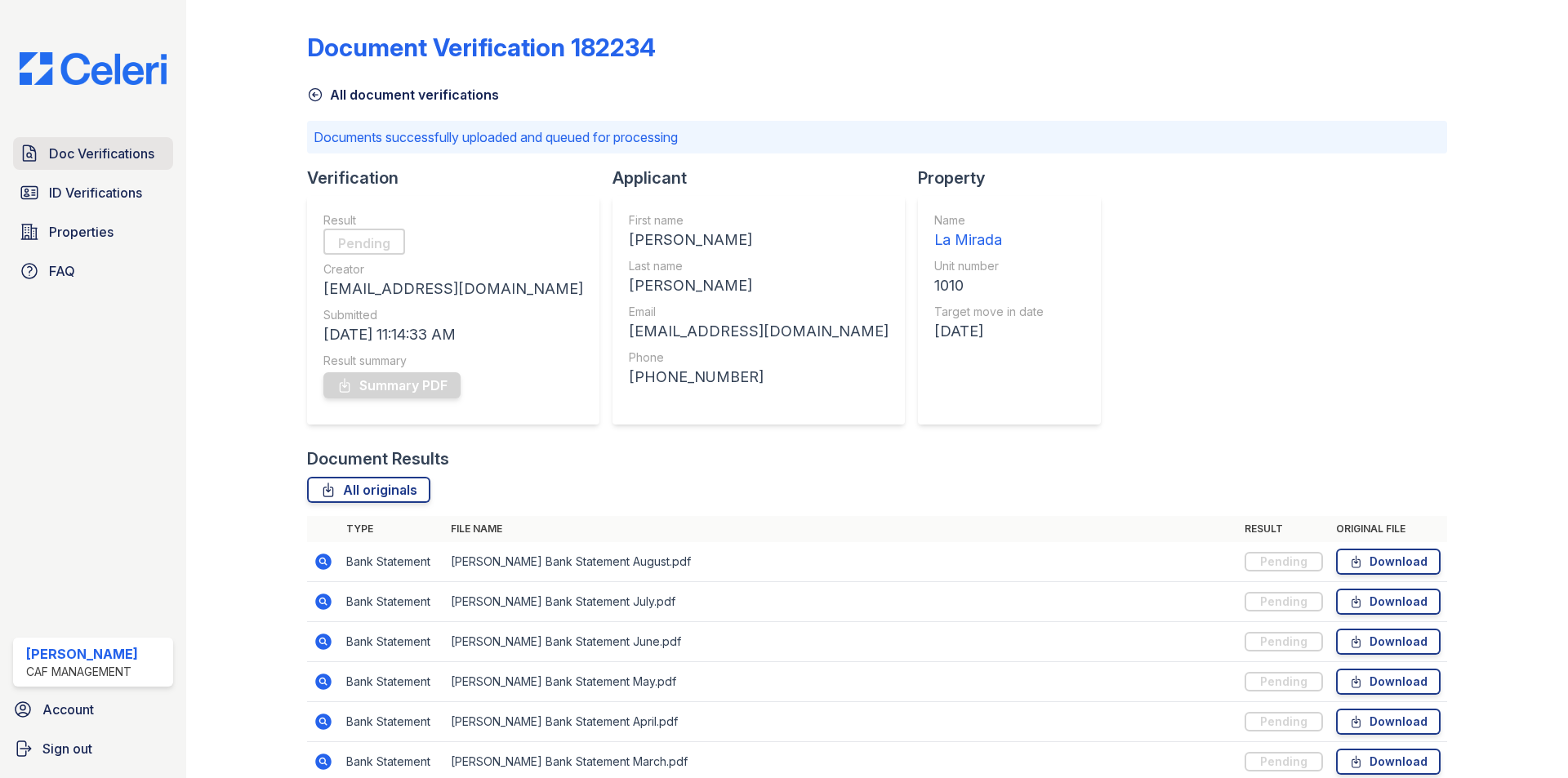
click at [67, 159] on span "Doc Verifications" at bounding box center [101, 153] width 106 height 19
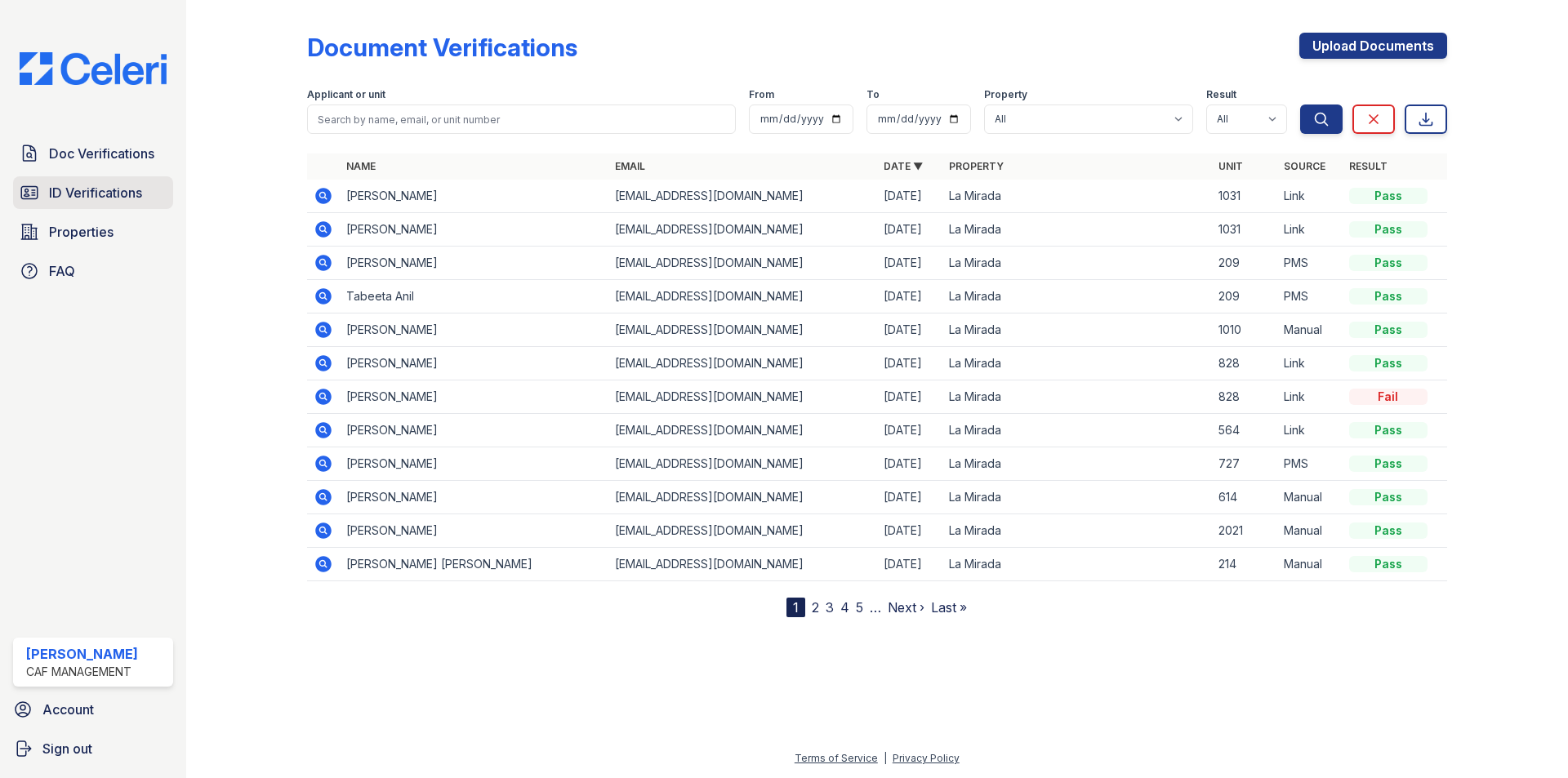
click at [83, 188] on span "ID Verifications" at bounding box center [96, 192] width 93 height 19
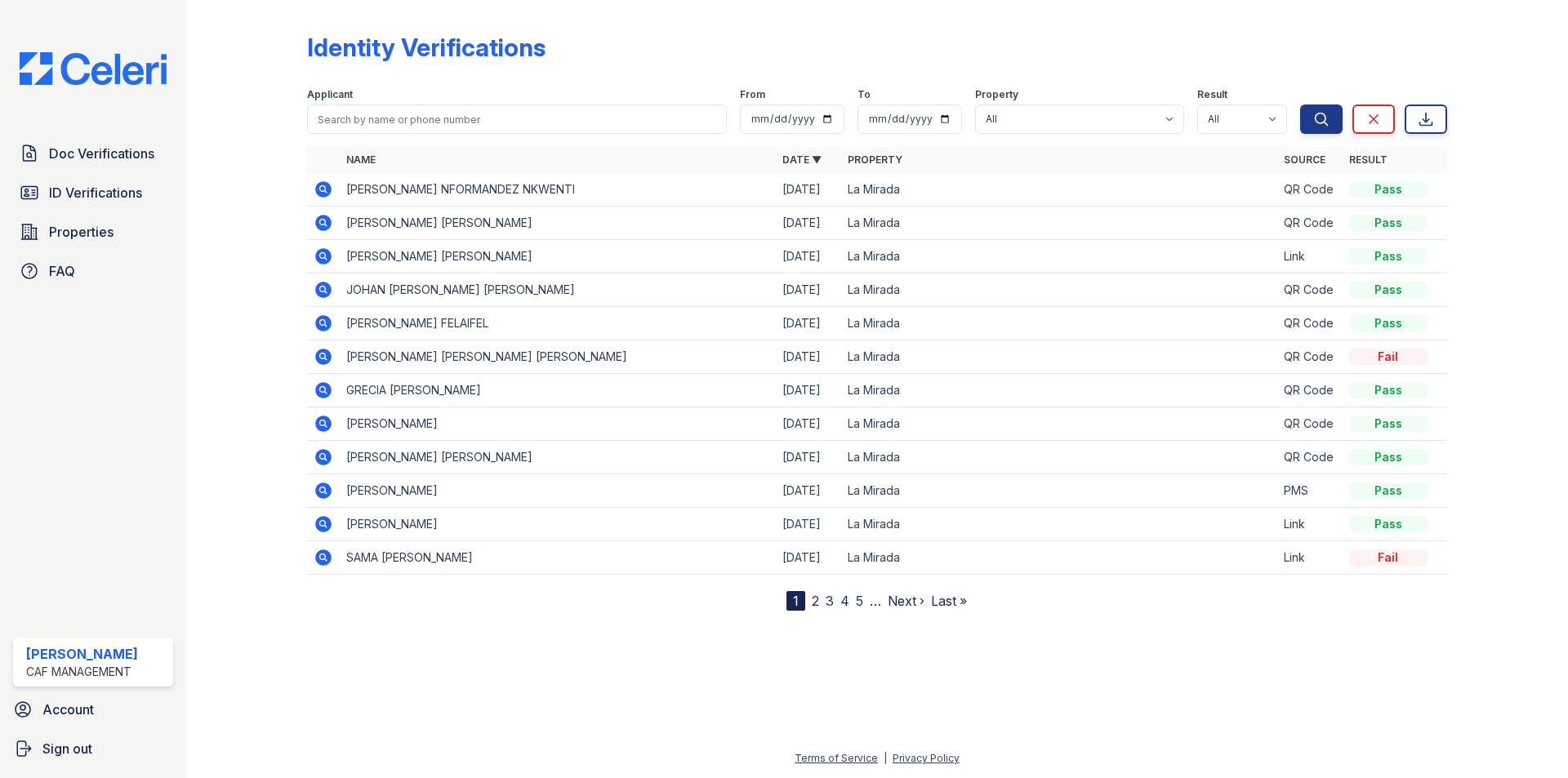
click at [87, 150] on span "Doc Verifications" at bounding box center [101, 153] width 106 height 19
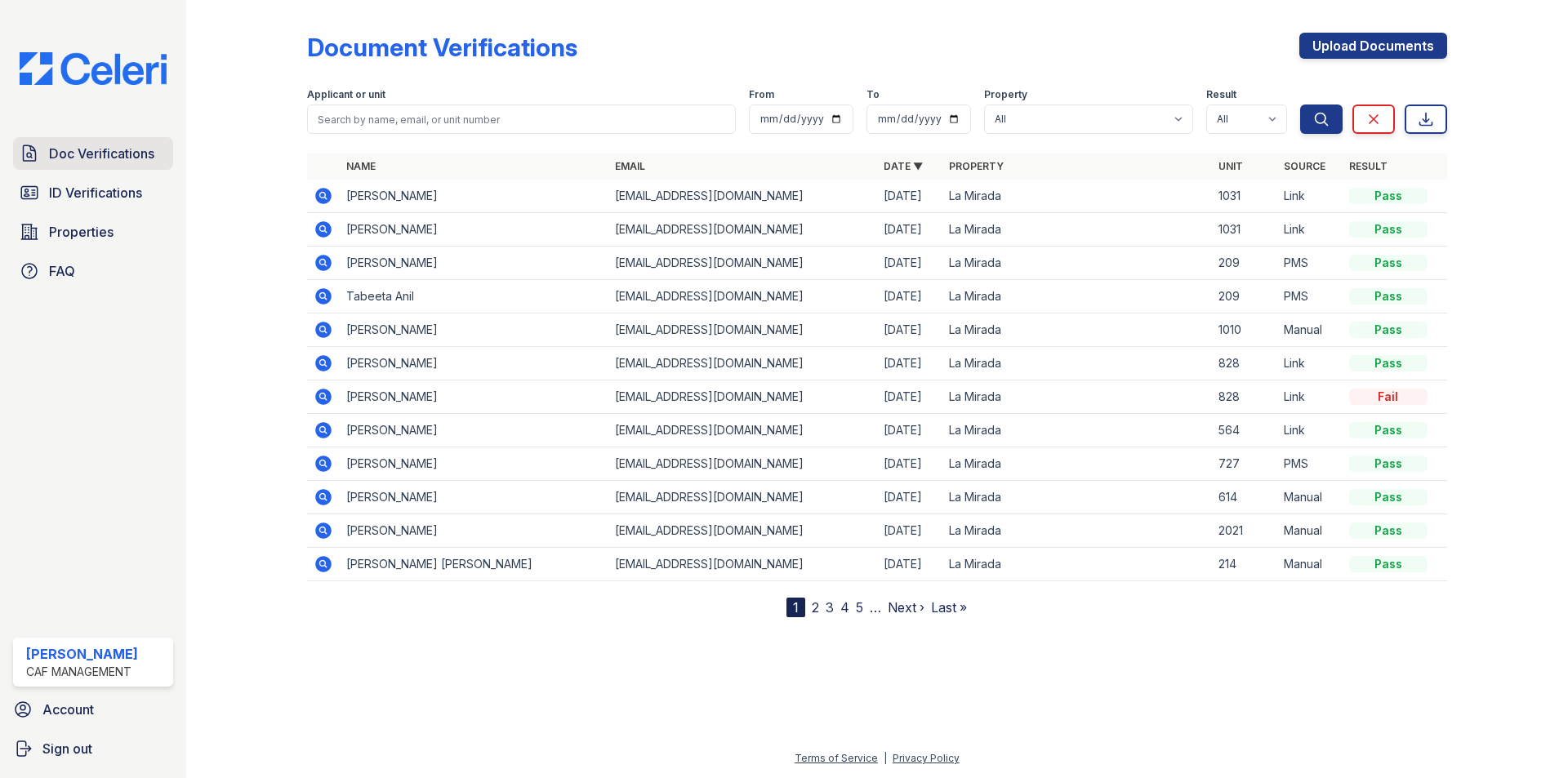
click at [122, 137] on link "Doc Verifications" at bounding box center [92, 153] width 160 height 33
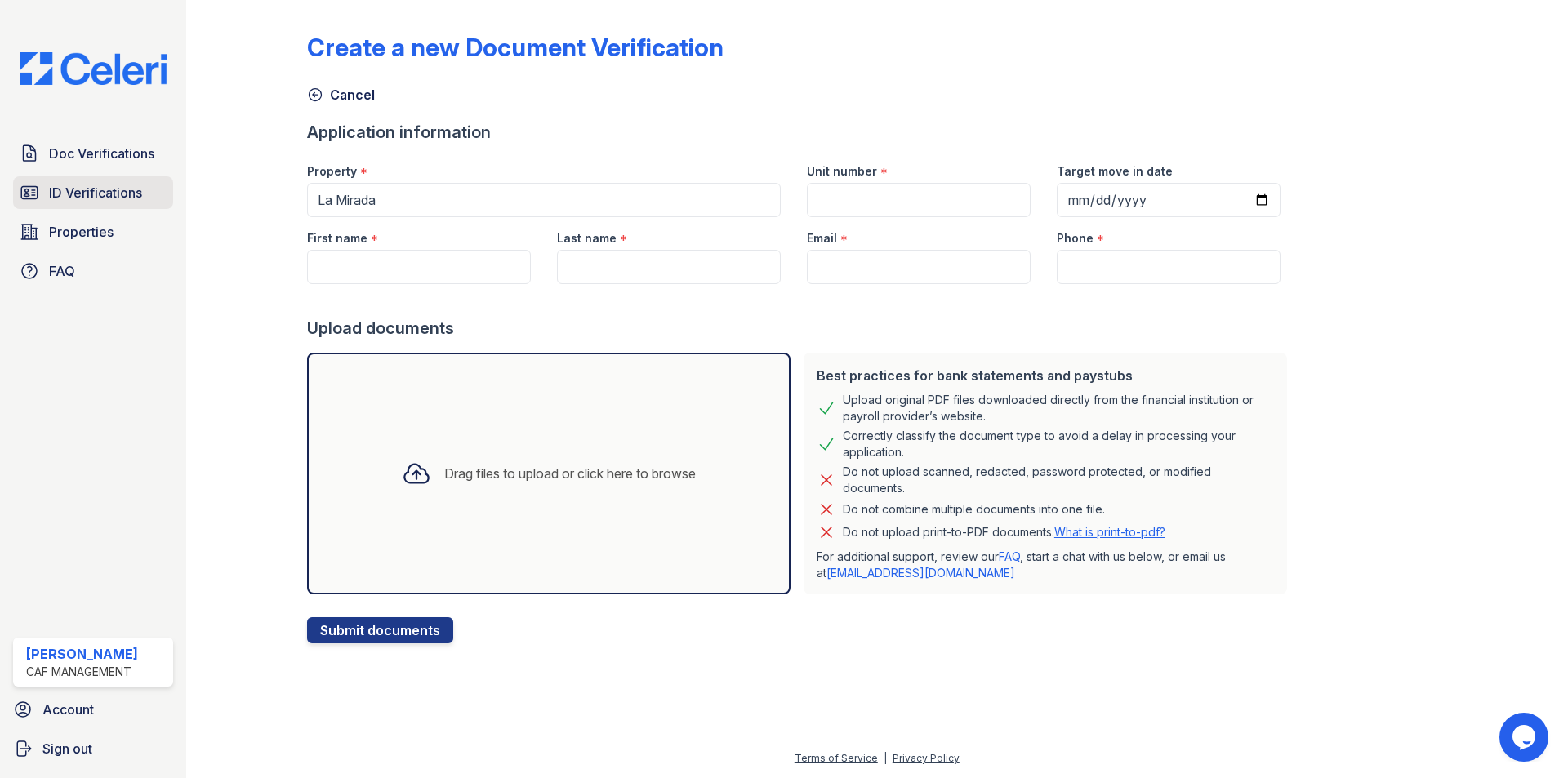
click at [85, 206] on link "ID Verifications" at bounding box center [92, 193] width 160 height 33
